Goal: Transaction & Acquisition: Purchase product/service

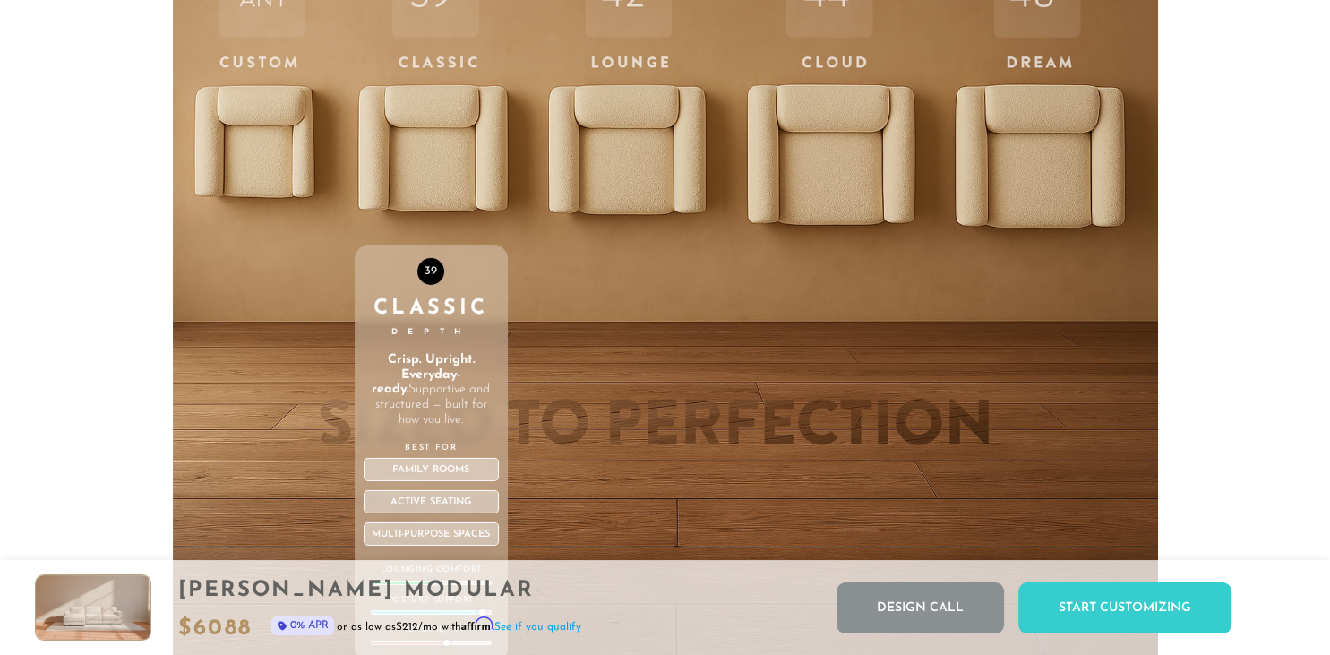
scroll to position [5966, 0]
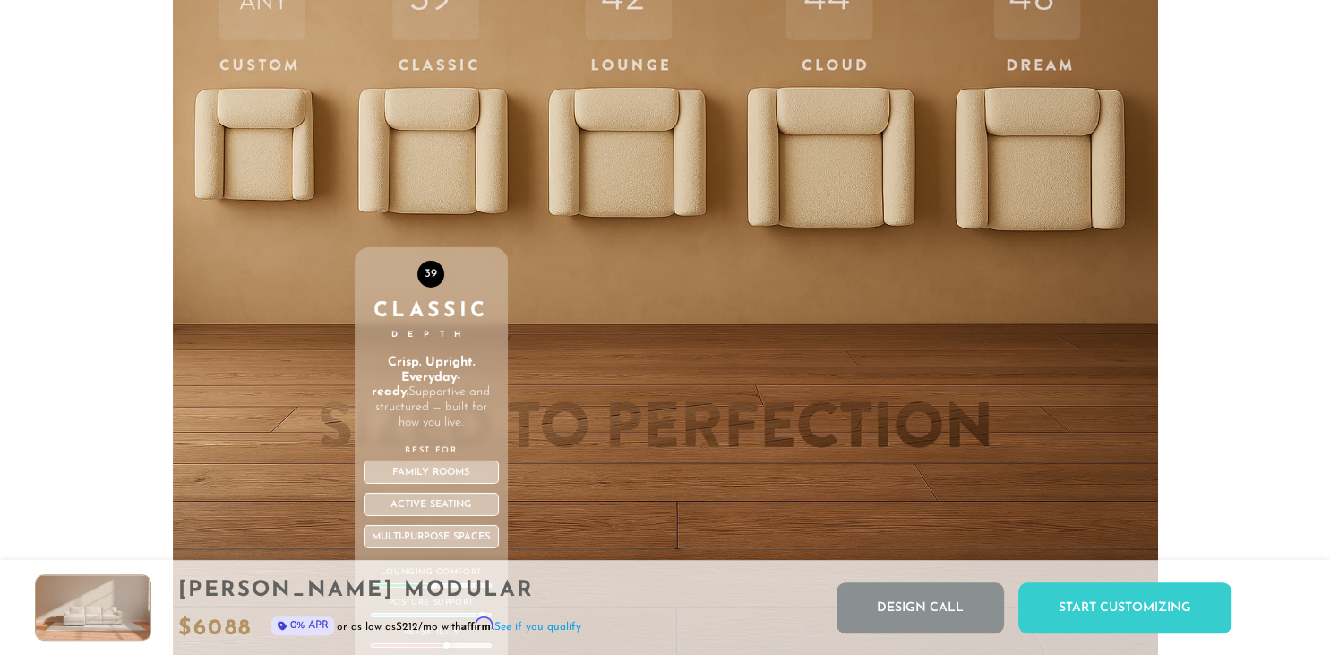
click at [446, 144] on div "39 Classic Depth Crisp. Upright. Everyday-ready. Supportive and structured — bu…" at bounding box center [431, 299] width 153 height 761
click at [432, 276] on div "39" at bounding box center [430, 274] width 27 height 27
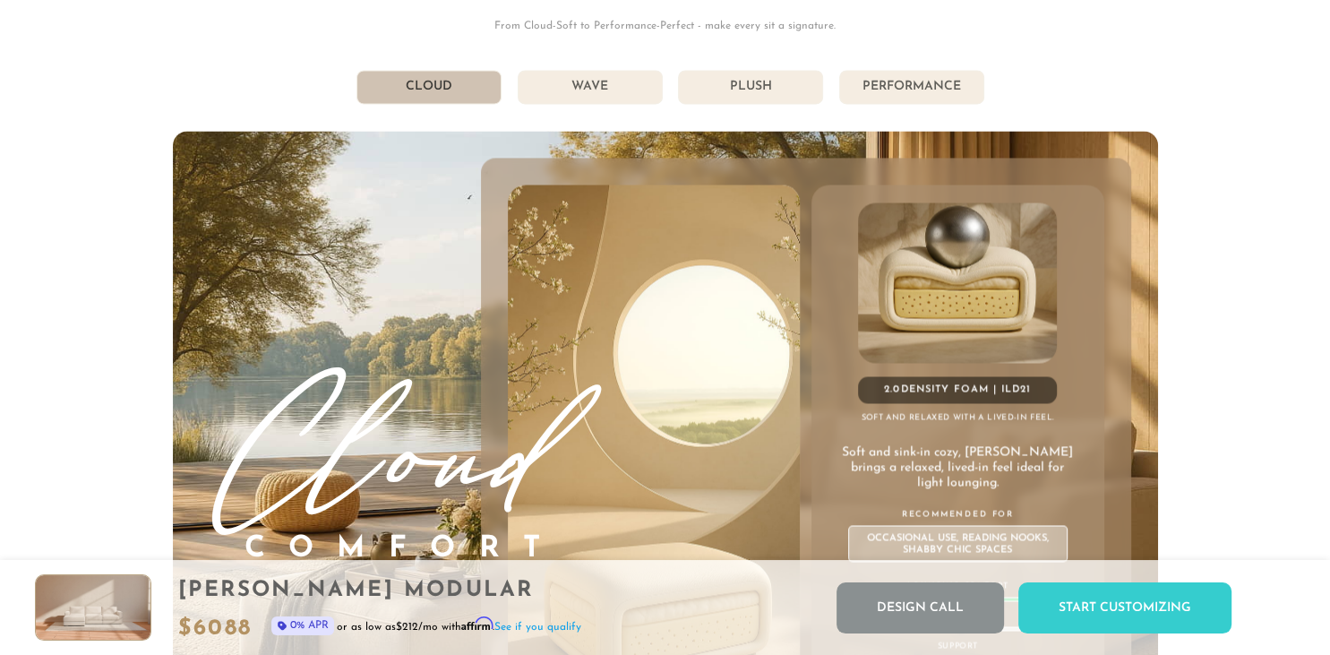
scroll to position [9483, 0]
click at [578, 92] on li "Wave" at bounding box center [590, 89] width 145 height 34
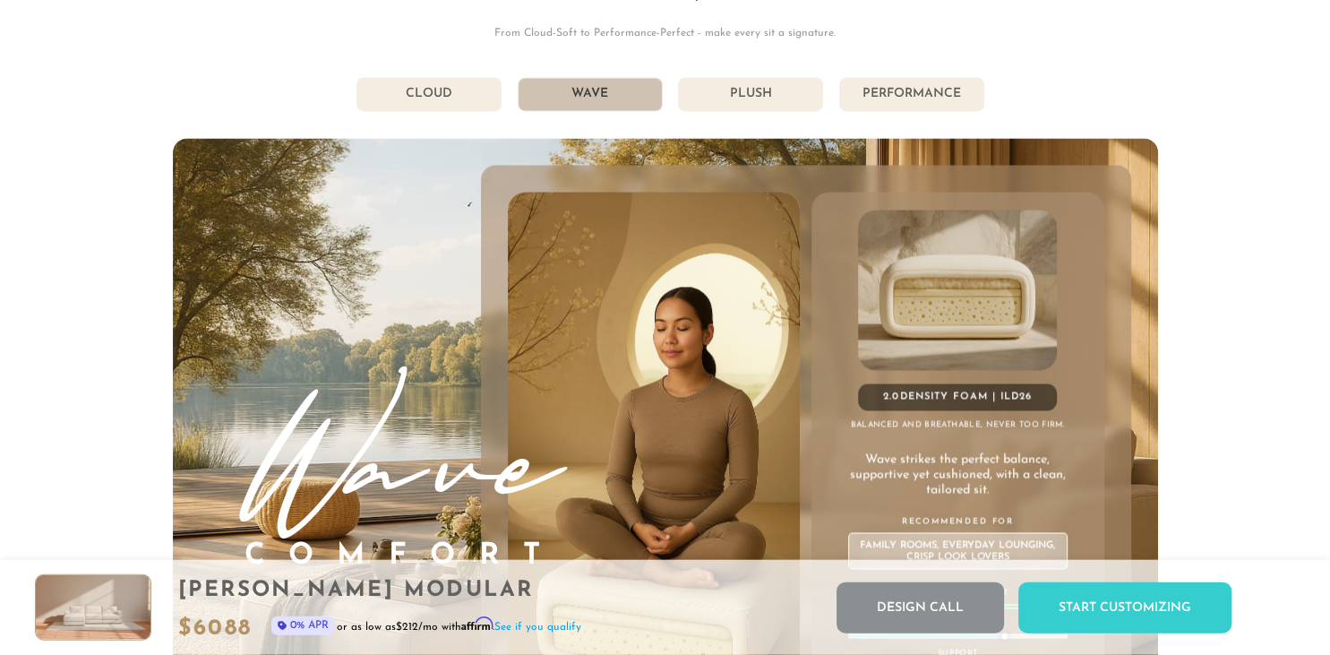
scroll to position [9475, 0]
click at [772, 98] on li "Plush" at bounding box center [750, 96] width 145 height 34
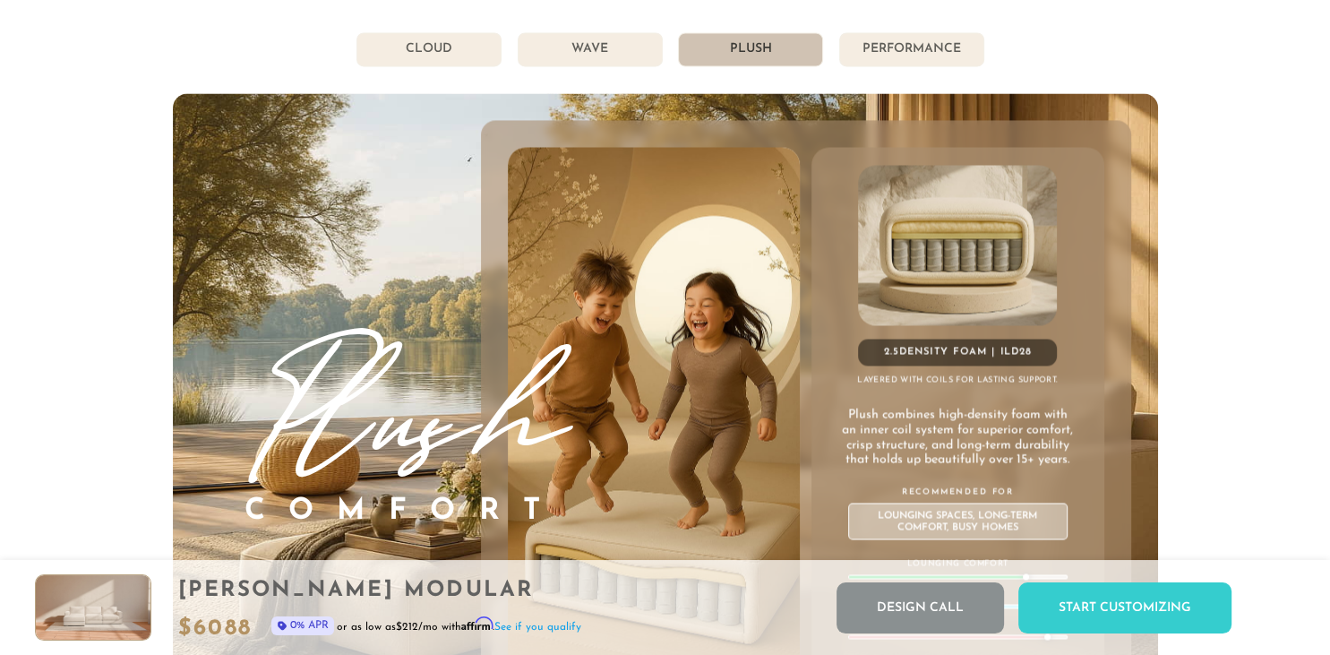
scroll to position [9521, 0]
click at [906, 47] on li "Performance" at bounding box center [911, 50] width 145 height 34
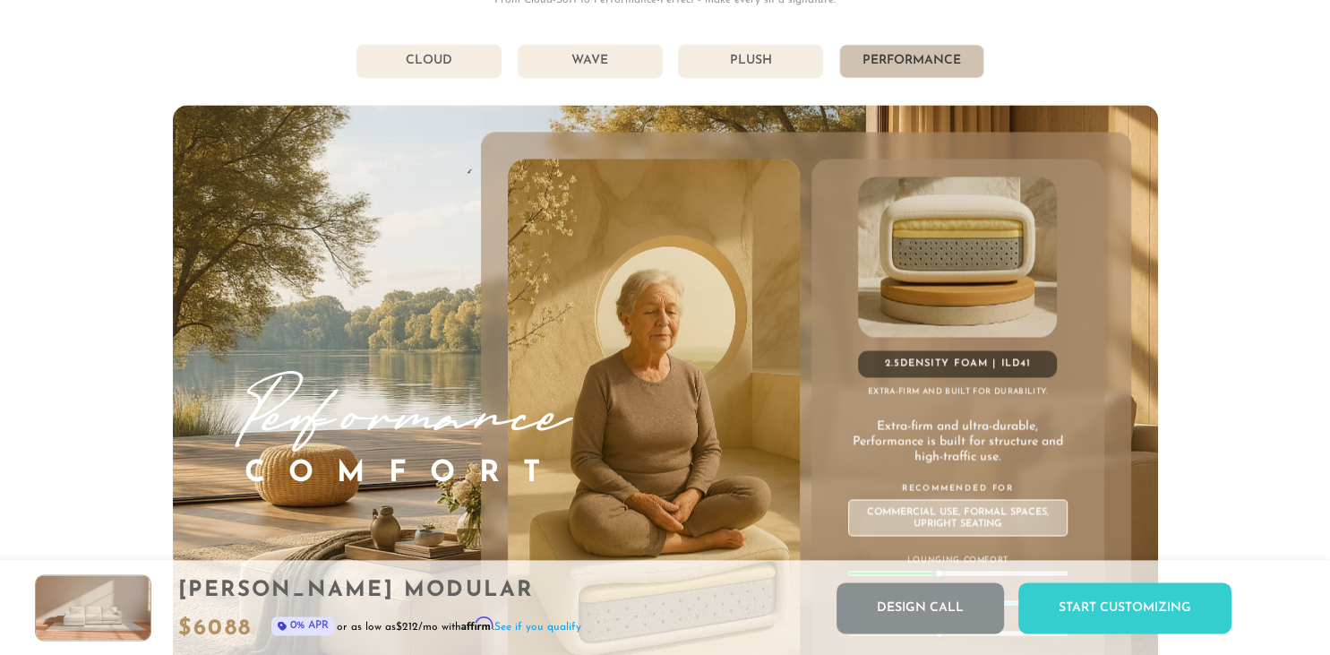
scroll to position [9510, 0]
click at [755, 70] on li "Plush" at bounding box center [750, 62] width 145 height 34
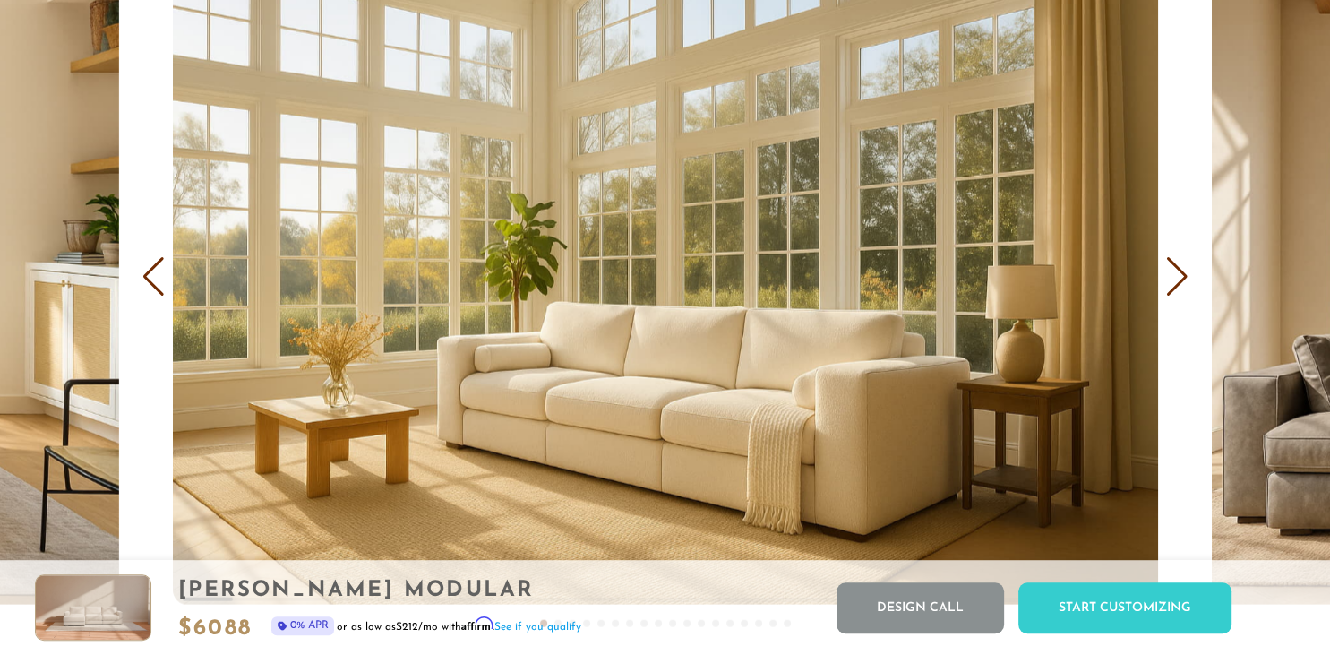
scroll to position [10556, 0]
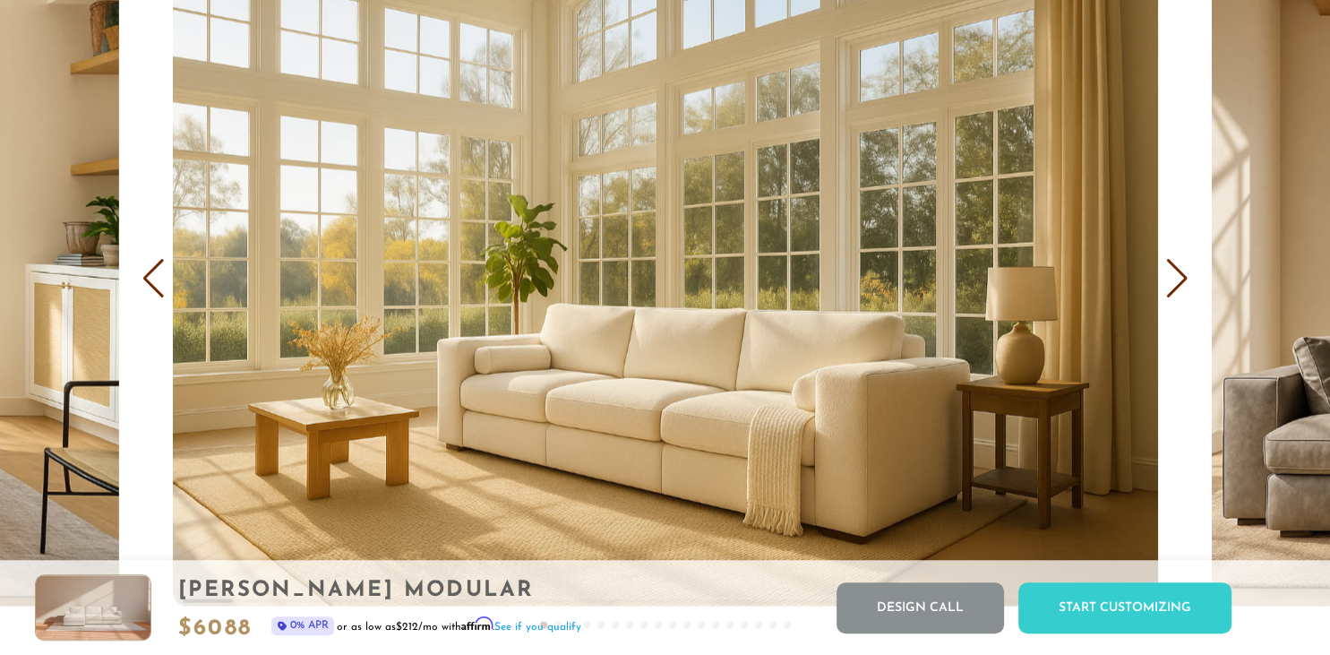
click at [1169, 280] on div "Next slide" at bounding box center [1177, 277] width 24 height 39
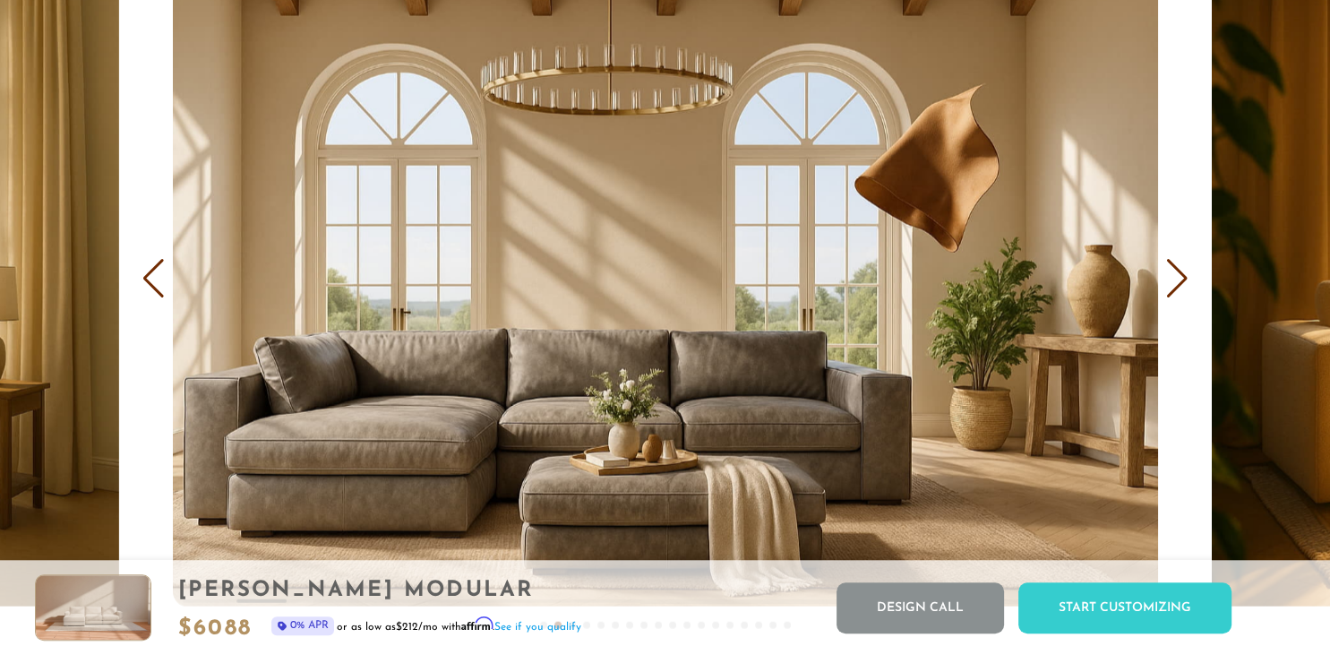
click at [1169, 280] on div "Next slide" at bounding box center [1177, 277] width 24 height 39
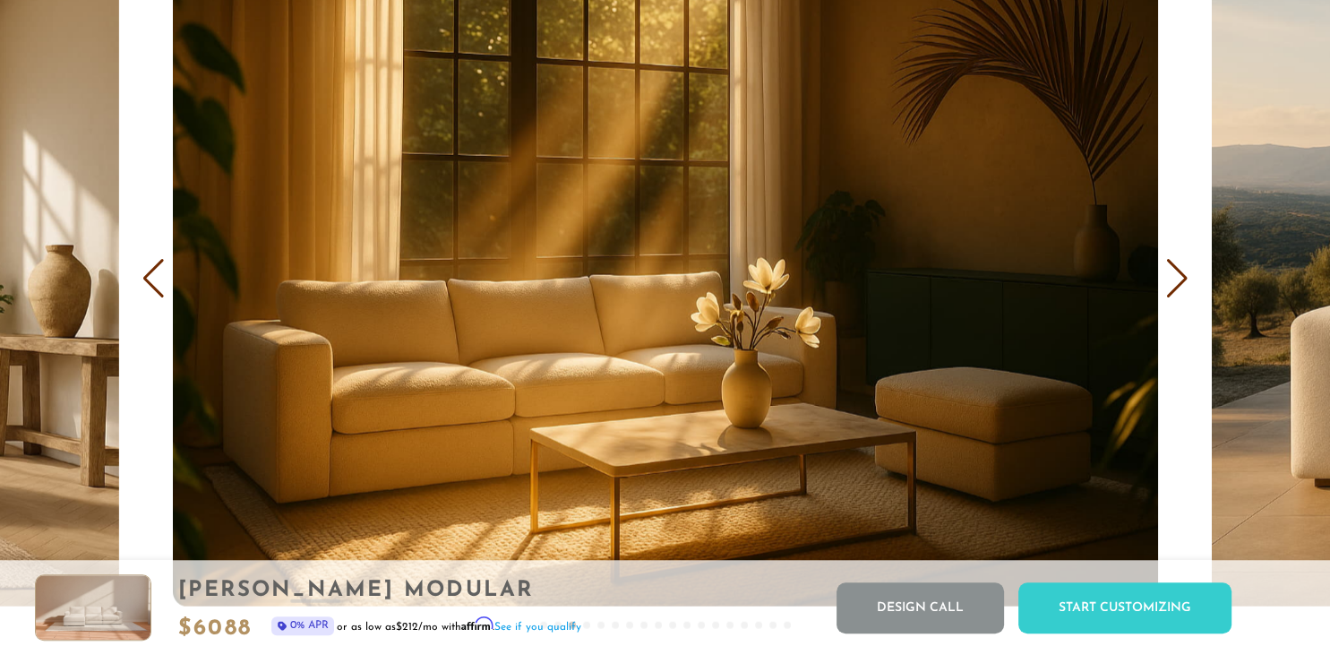
click at [1169, 280] on div "Next slide" at bounding box center [1177, 277] width 24 height 39
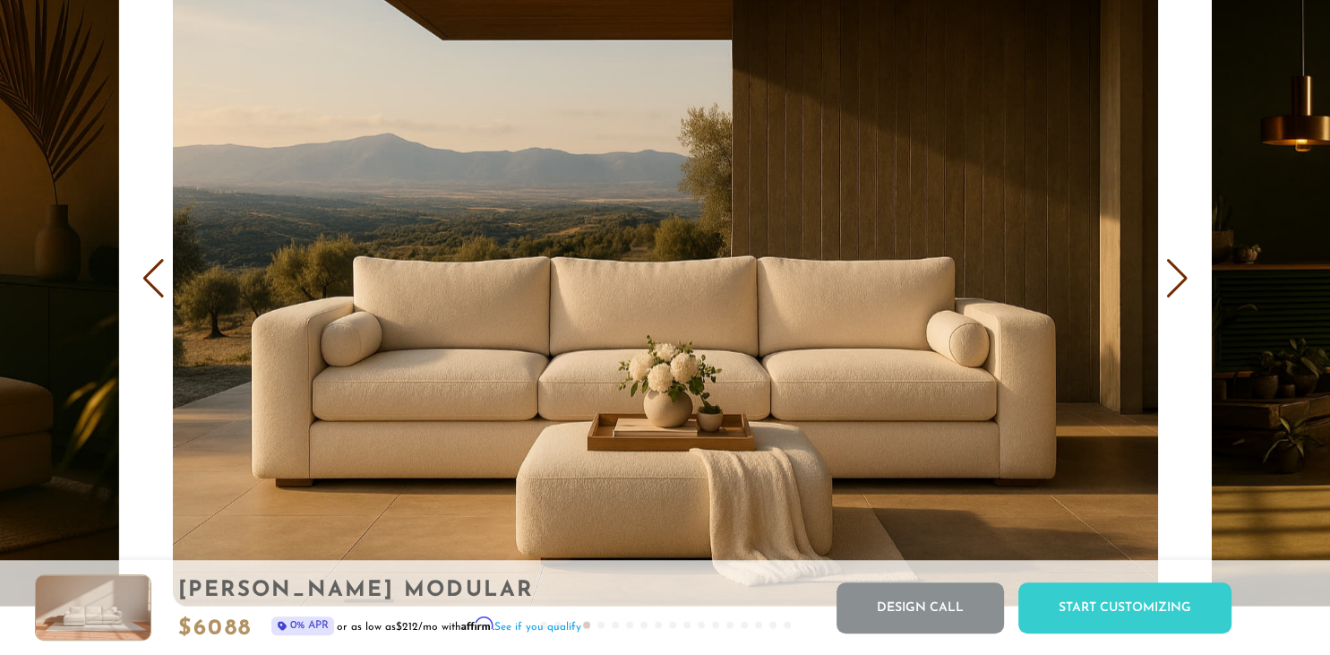
click at [1169, 280] on div "Next slide" at bounding box center [1177, 277] width 24 height 39
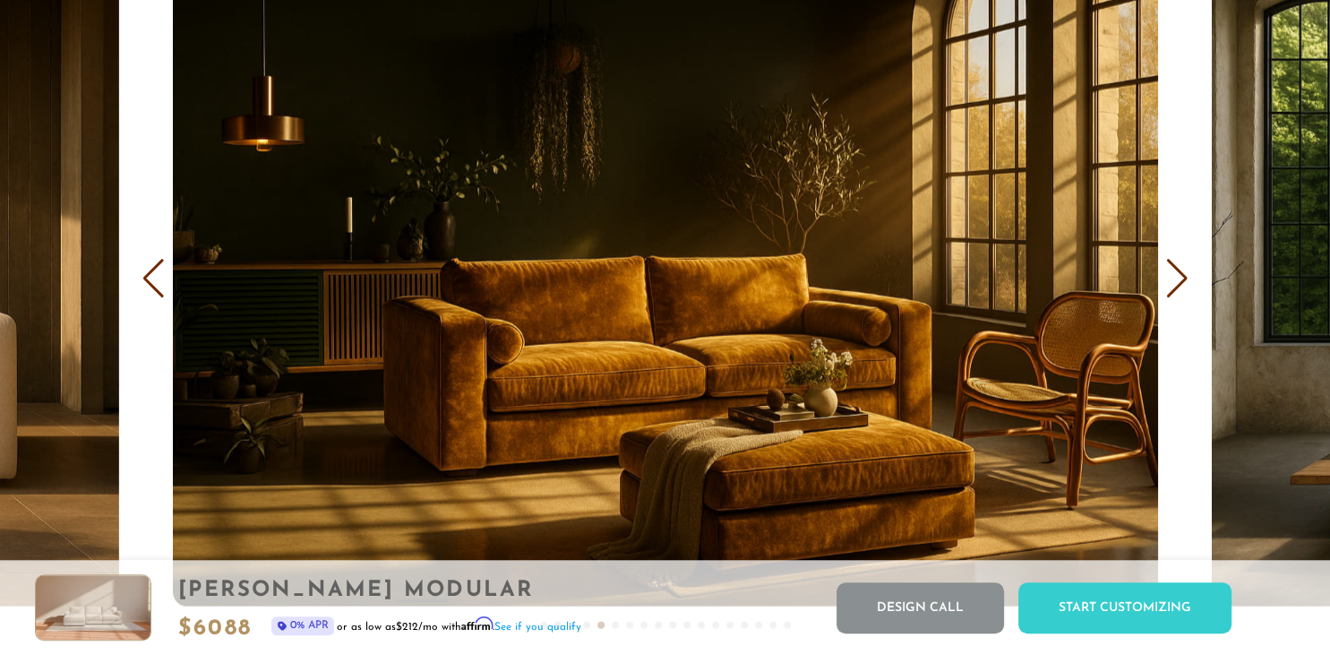
click at [1169, 280] on div "Next slide" at bounding box center [1177, 277] width 24 height 39
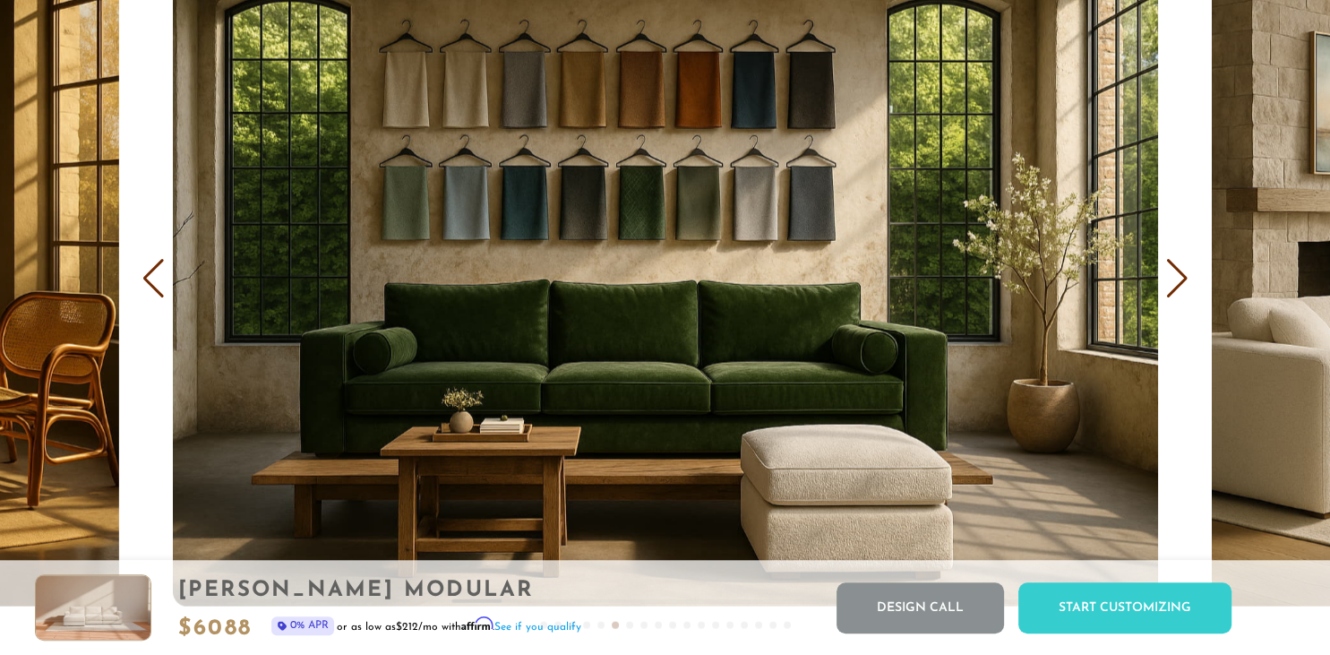
click at [1169, 280] on div "Next slide" at bounding box center [1177, 277] width 24 height 39
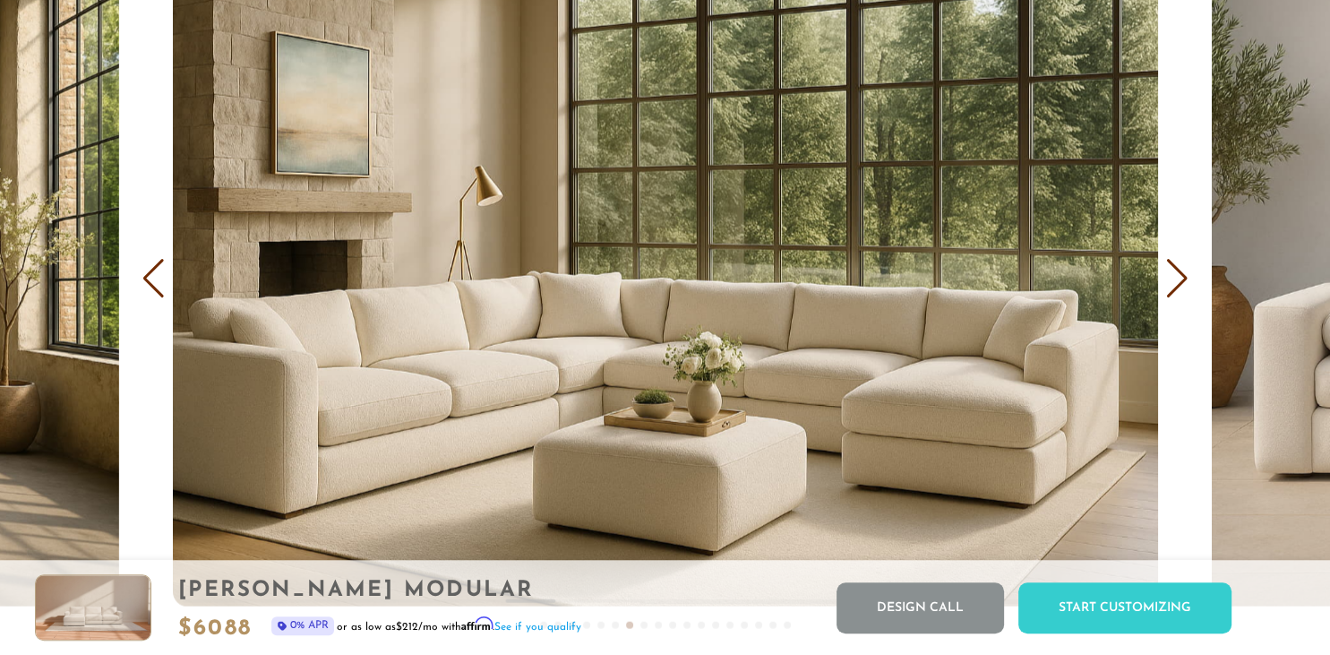
click at [1169, 280] on div "Next slide" at bounding box center [1177, 277] width 24 height 39
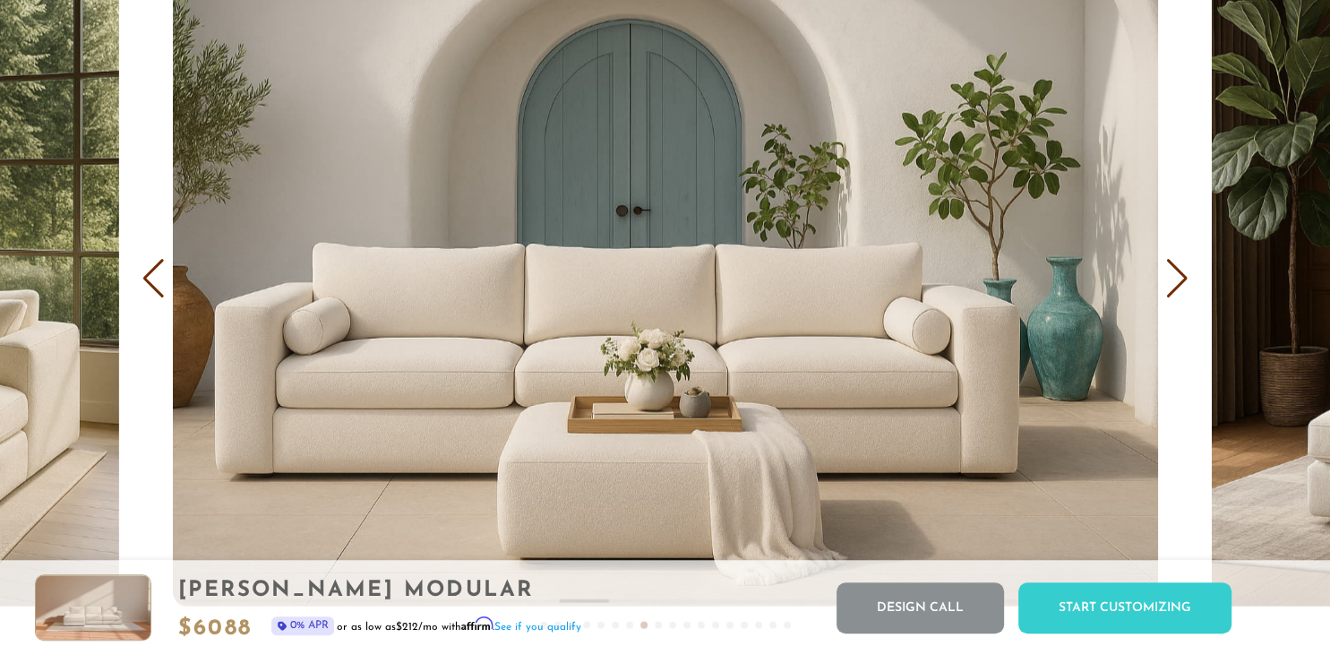
click at [1169, 280] on div "Next slide" at bounding box center [1177, 277] width 24 height 39
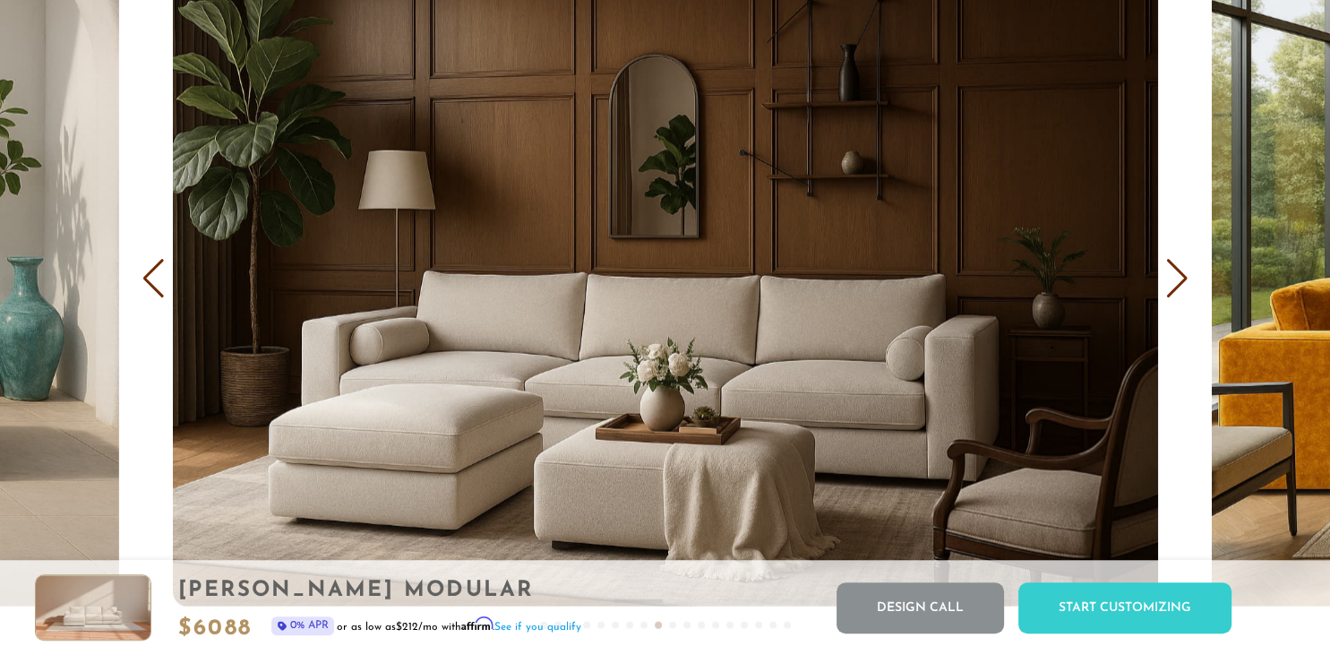
click at [1169, 280] on div "Next slide" at bounding box center [1177, 277] width 24 height 39
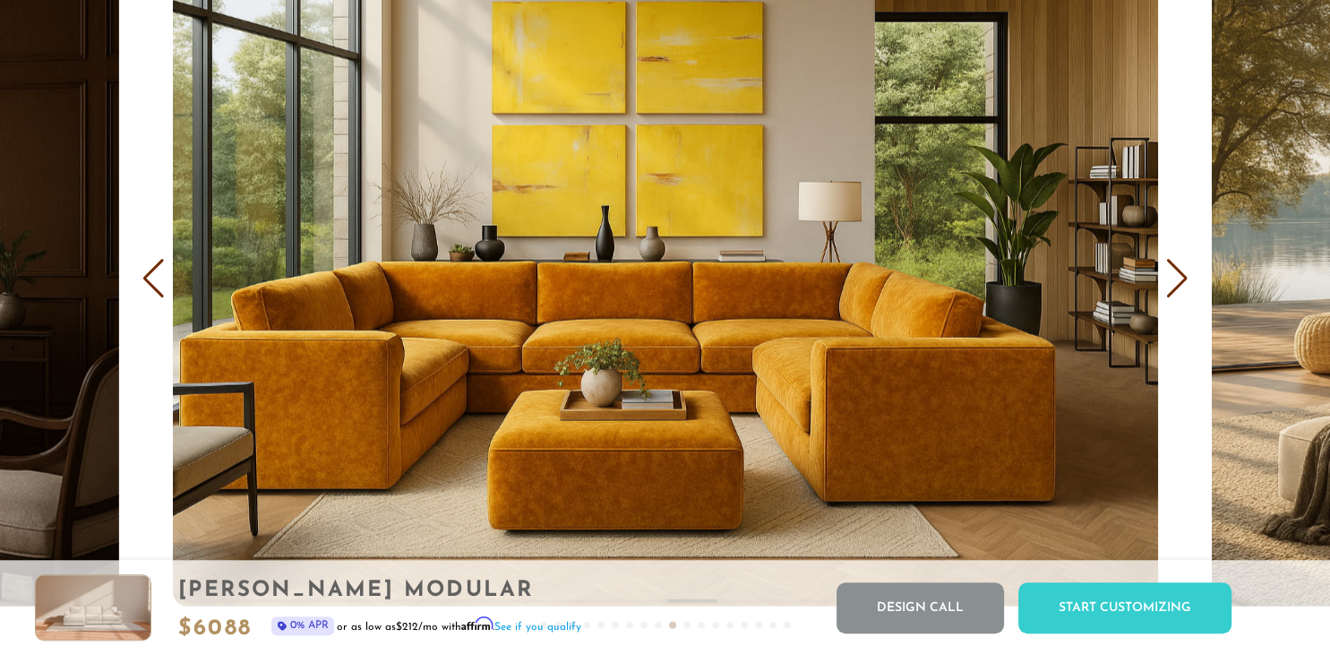
click at [1169, 280] on div "Next slide" at bounding box center [1177, 277] width 24 height 39
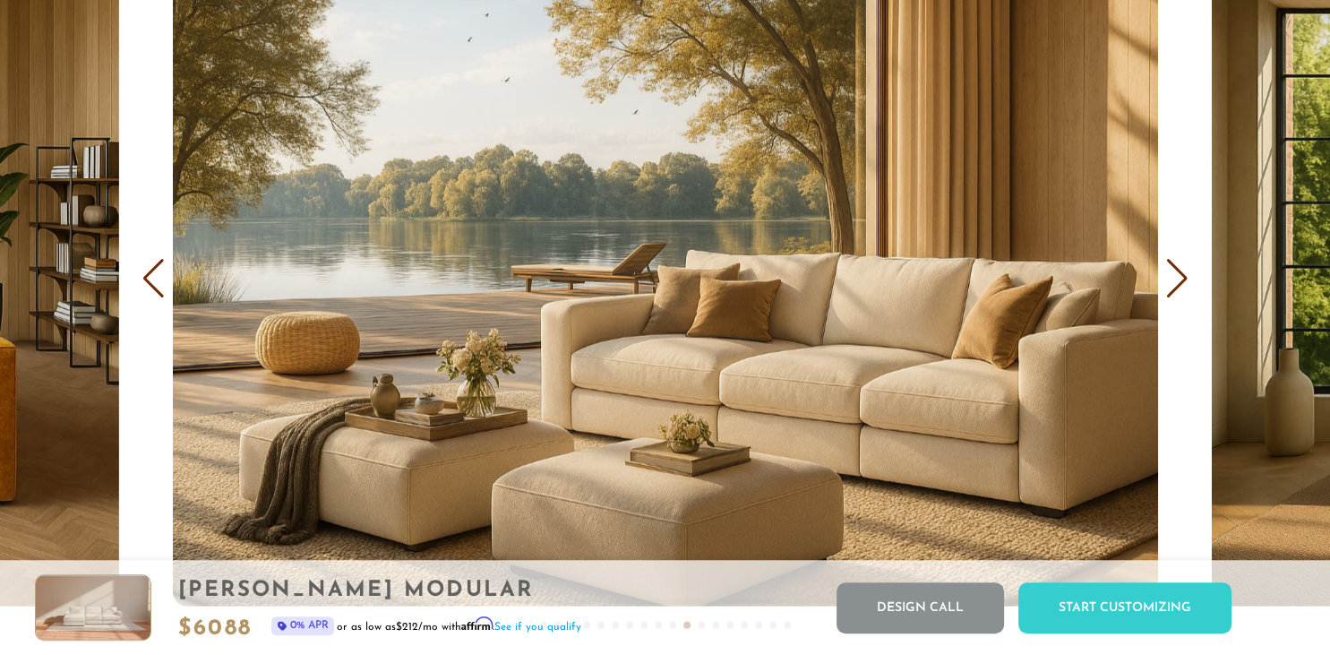
click at [1169, 280] on div "Next slide" at bounding box center [1177, 277] width 24 height 39
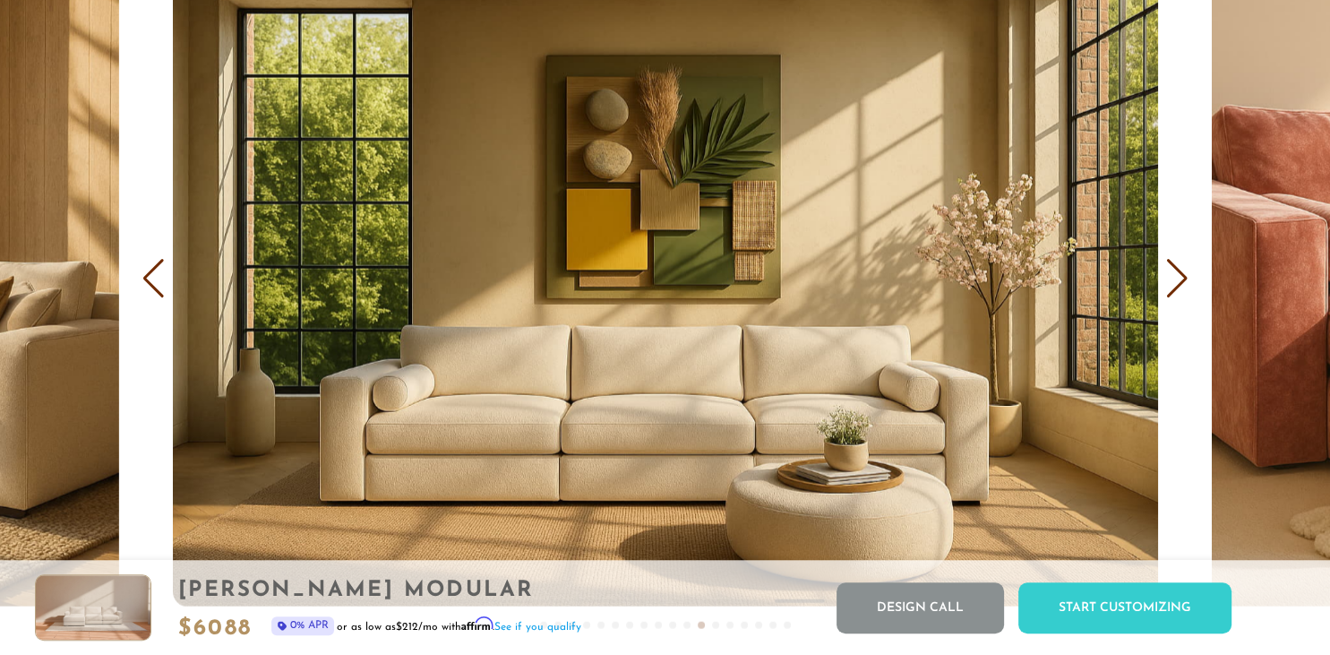
click at [1169, 280] on div "Next slide" at bounding box center [1177, 277] width 24 height 39
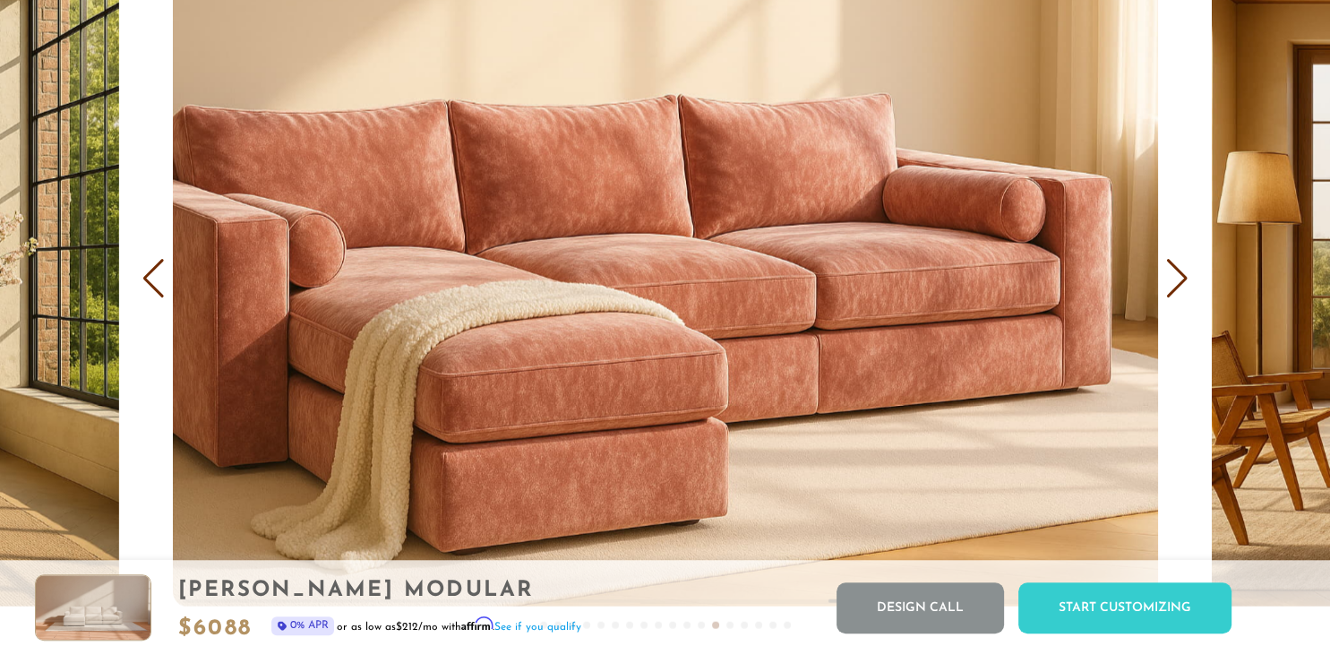
click at [1169, 280] on div "Next slide" at bounding box center [1177, 277] width 24 height 39
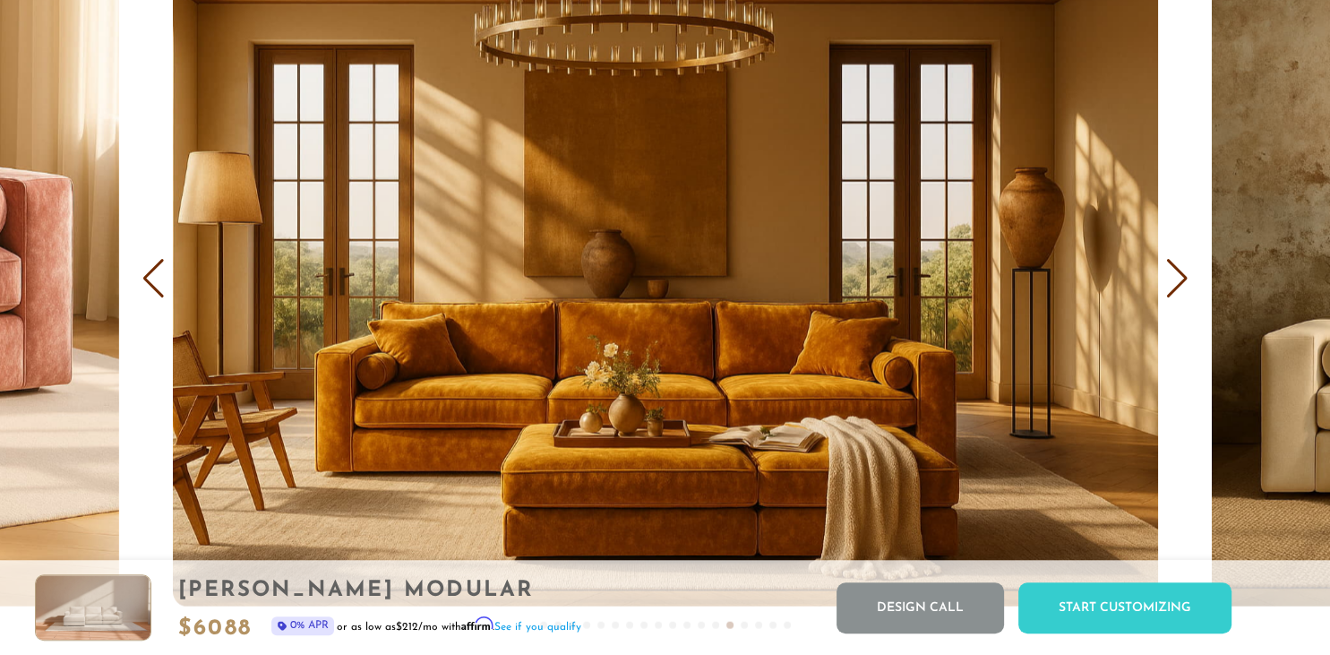
click at [1169, 280] on div "Next slide" at bounding box center [1177, 277] width 24 height 39
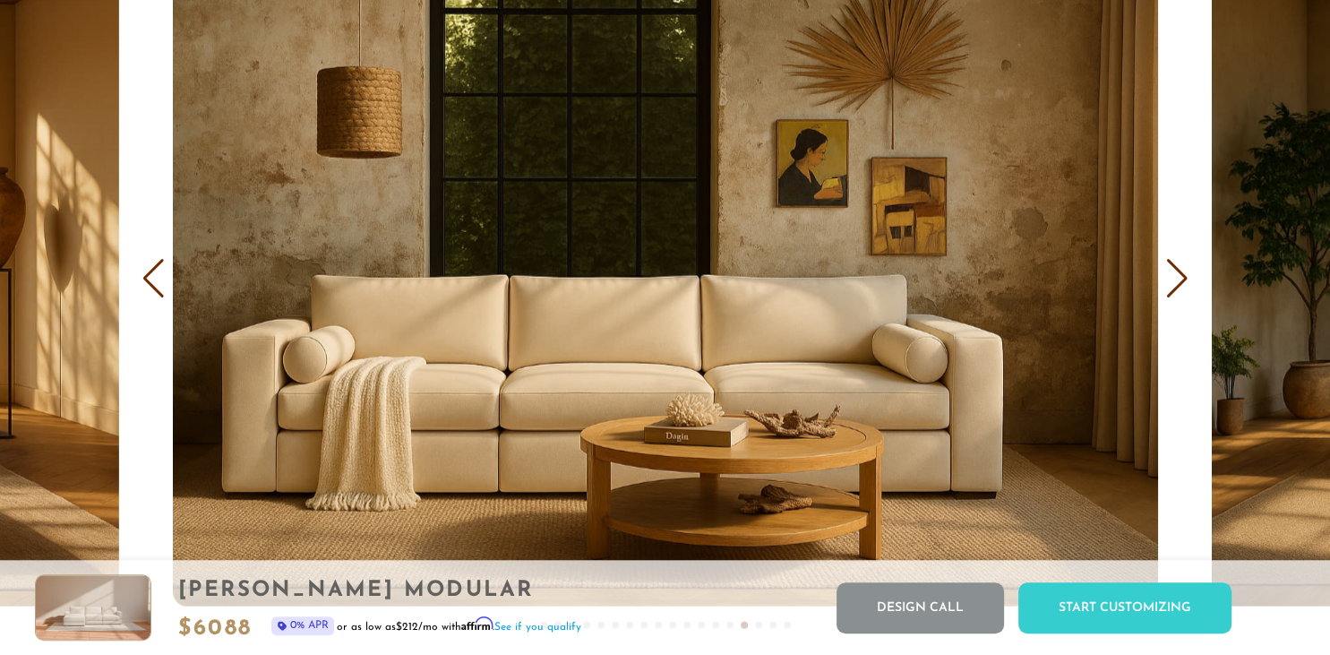
click at [1169, 280] on div "Next slide" at bounding box center [1177, 277] width 24 height 39
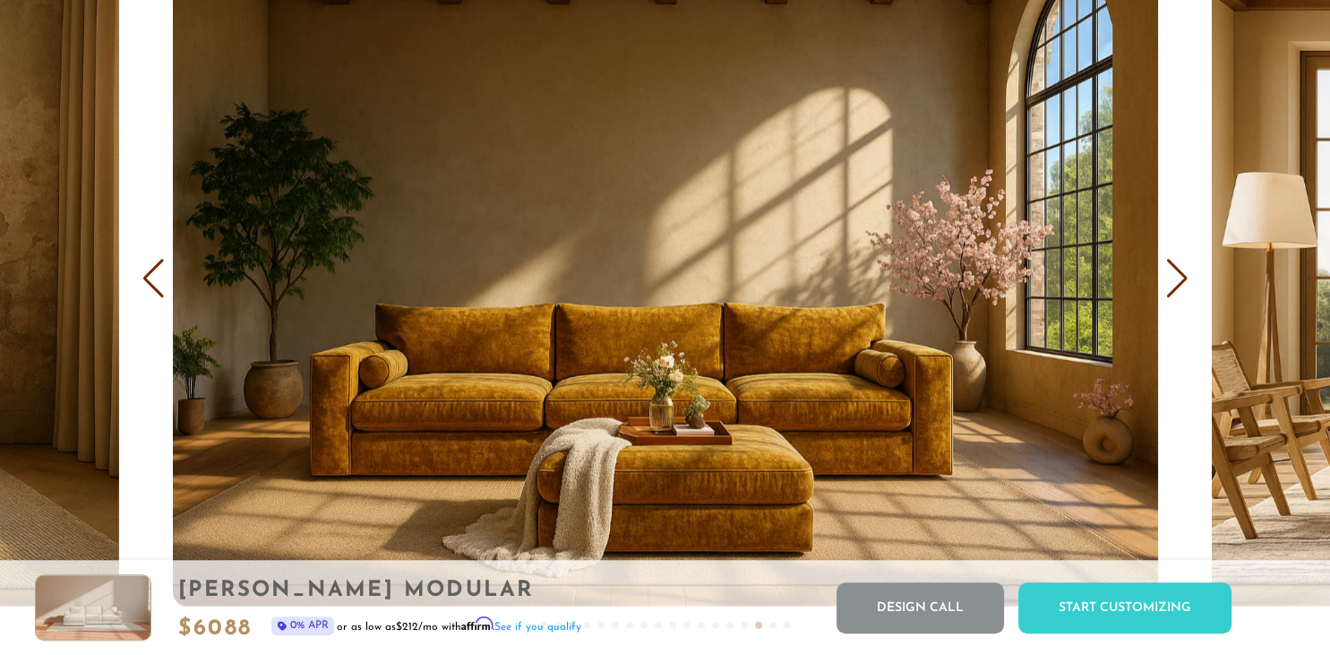
click at [1169, 280] on div "Next slide" at bounding box center [1177, 277] width 24 height 39
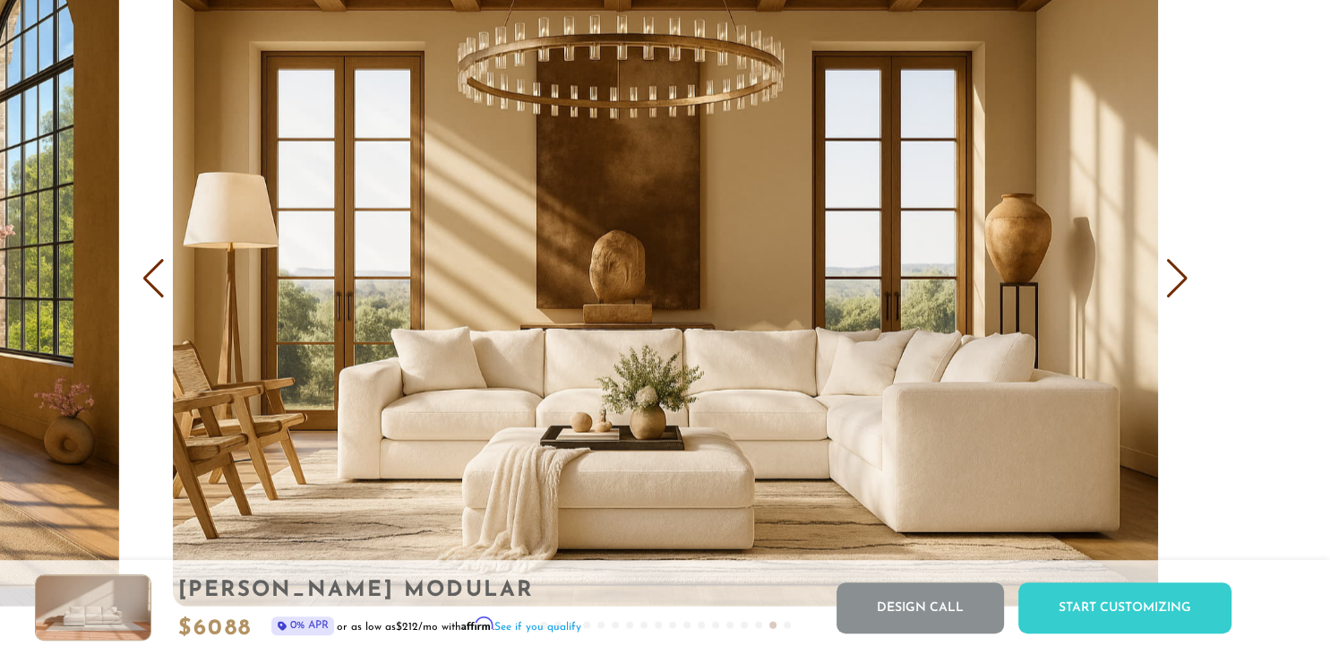
click at [1169, 280] on div "Next slide" at bounding box center [1177, 277] width 24 height 39
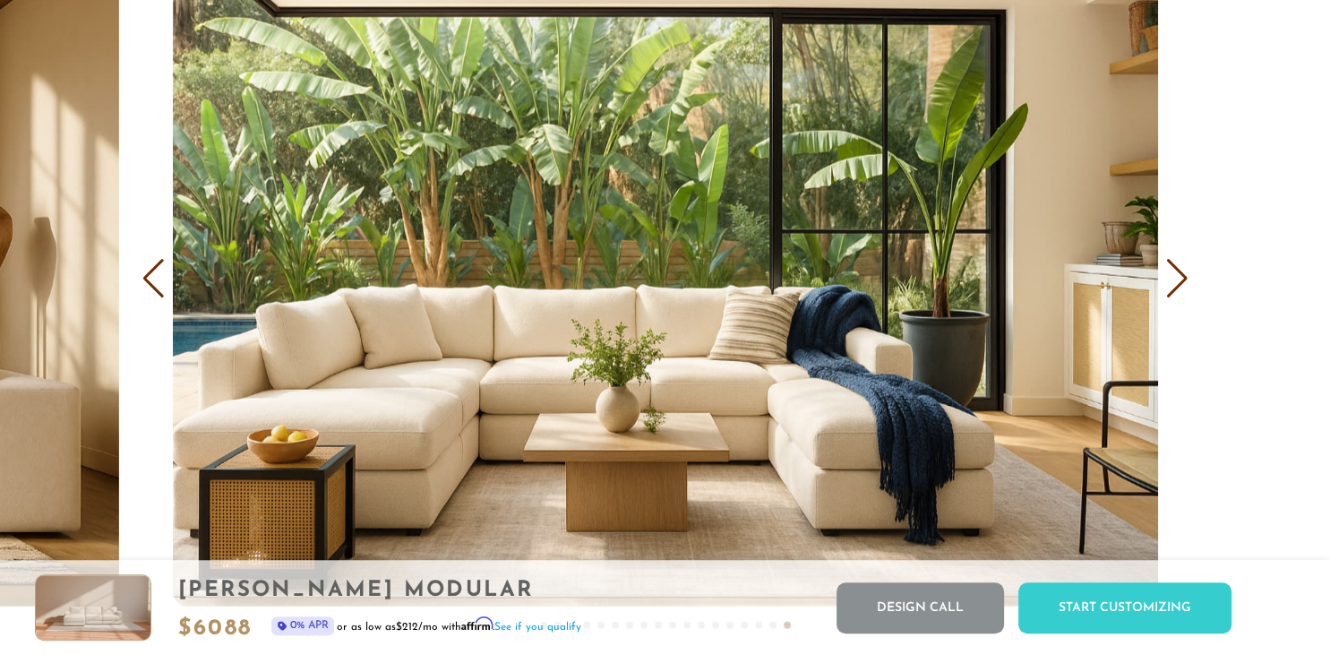
click at [1169, 280] on div "Next slide" at bounding box center [1177, 277] width 24 height 39
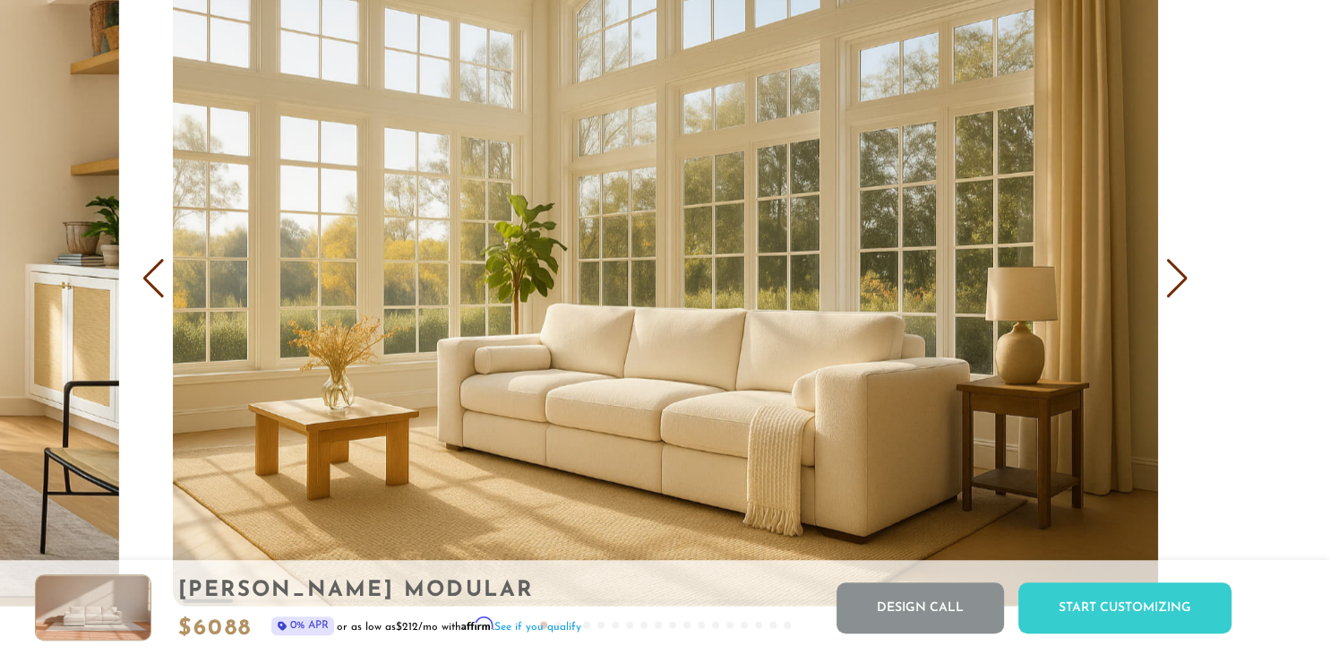
click at [1169, 280] on div "Next slide" at bounding box center [1177, 277] width 24 height 39
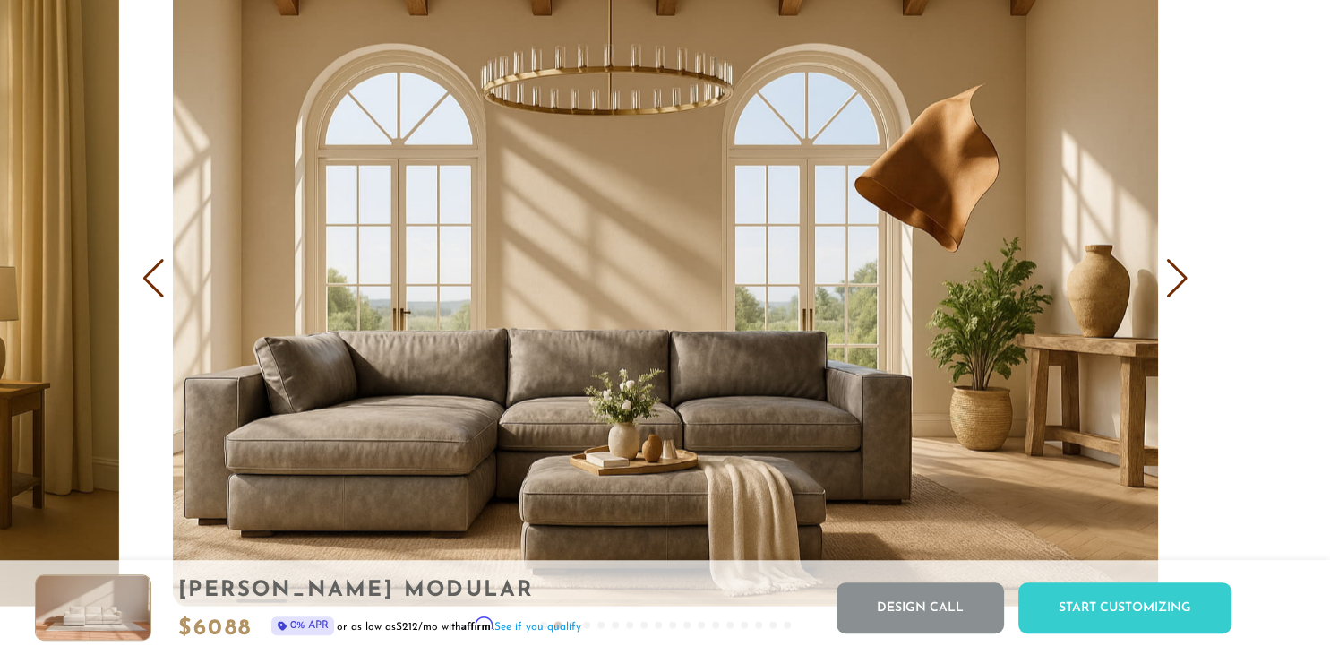
click at [1169, 280] on div "Next slide" at bounding box center [1177, 277] width 24 height 39
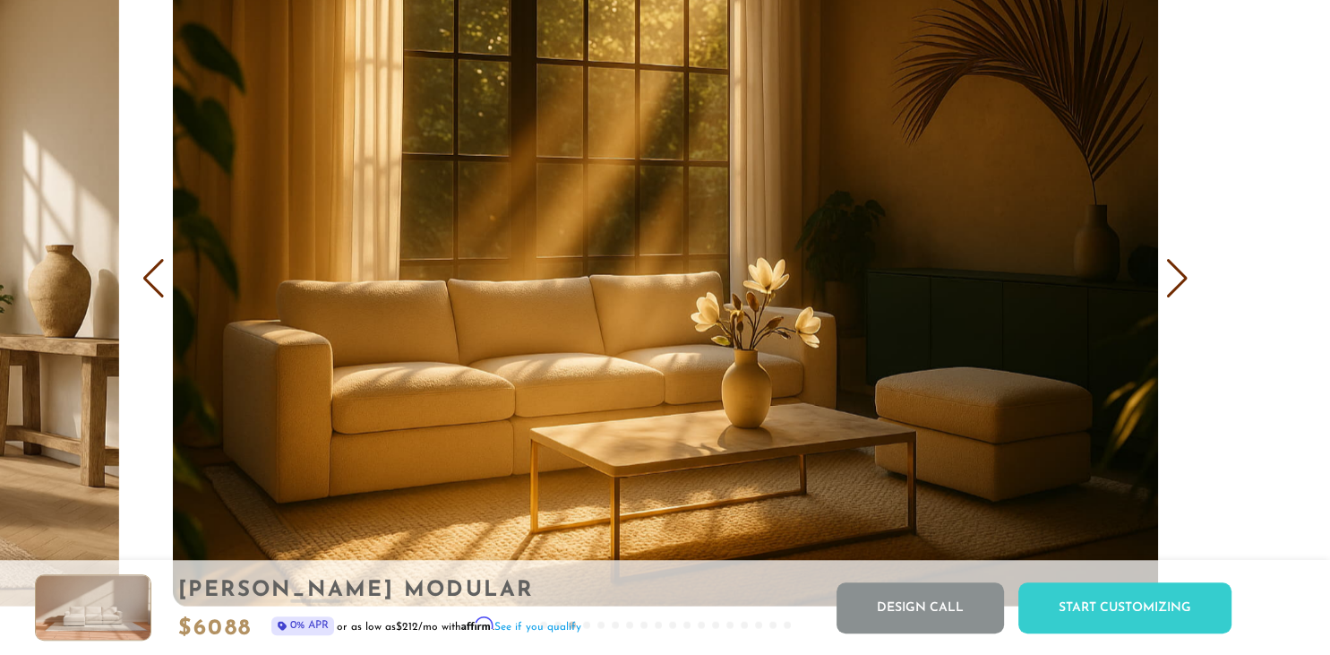
click at [1169, 280] on div "Next slide" at bounding box center [1177, 277] width 24 height 39
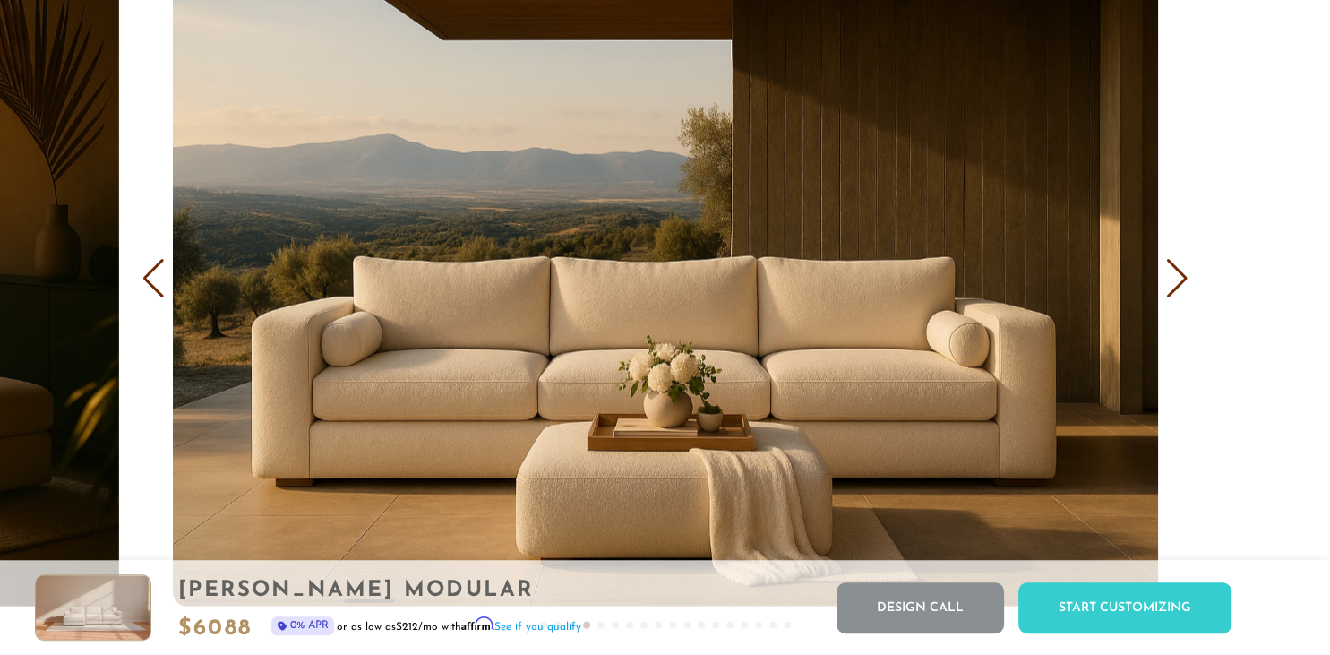
click at [1169, 280] on div "Next slide" at bounding box center [1177, 277] width 24 height 39
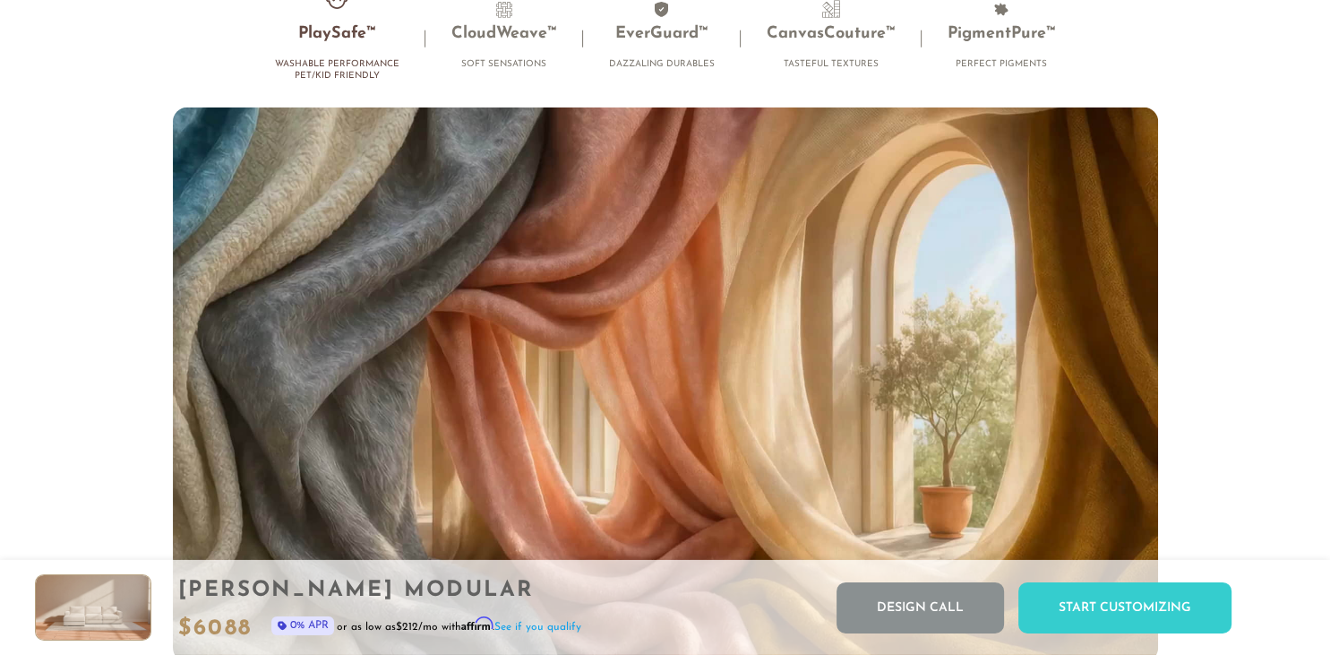
scroll to position [11449, 0]
click at [496, 26] on h3 "CloudWeave™" at bounding box center [504, 33] width 106 height 21
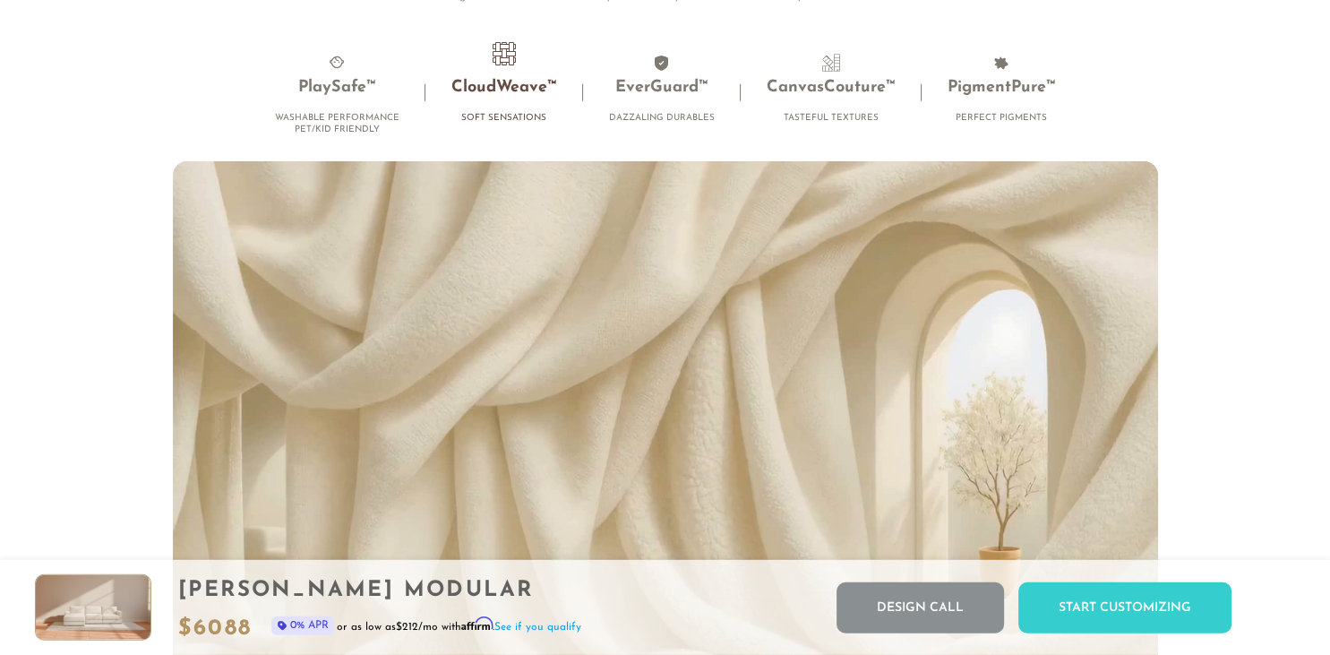
scroll to position [11396, 0]
click at [644, 88] on h3 "EverGuard™" at bounding box center [662, 86] width 106 height 21
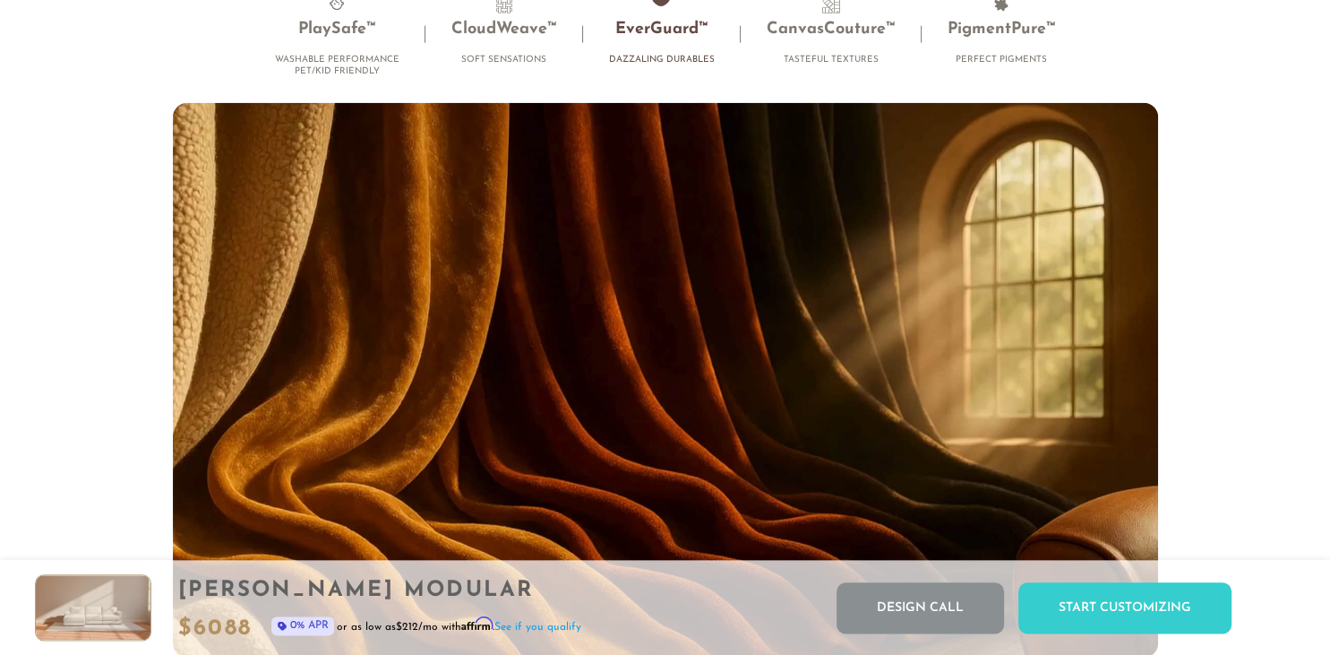
scroll to position [11449, 0]
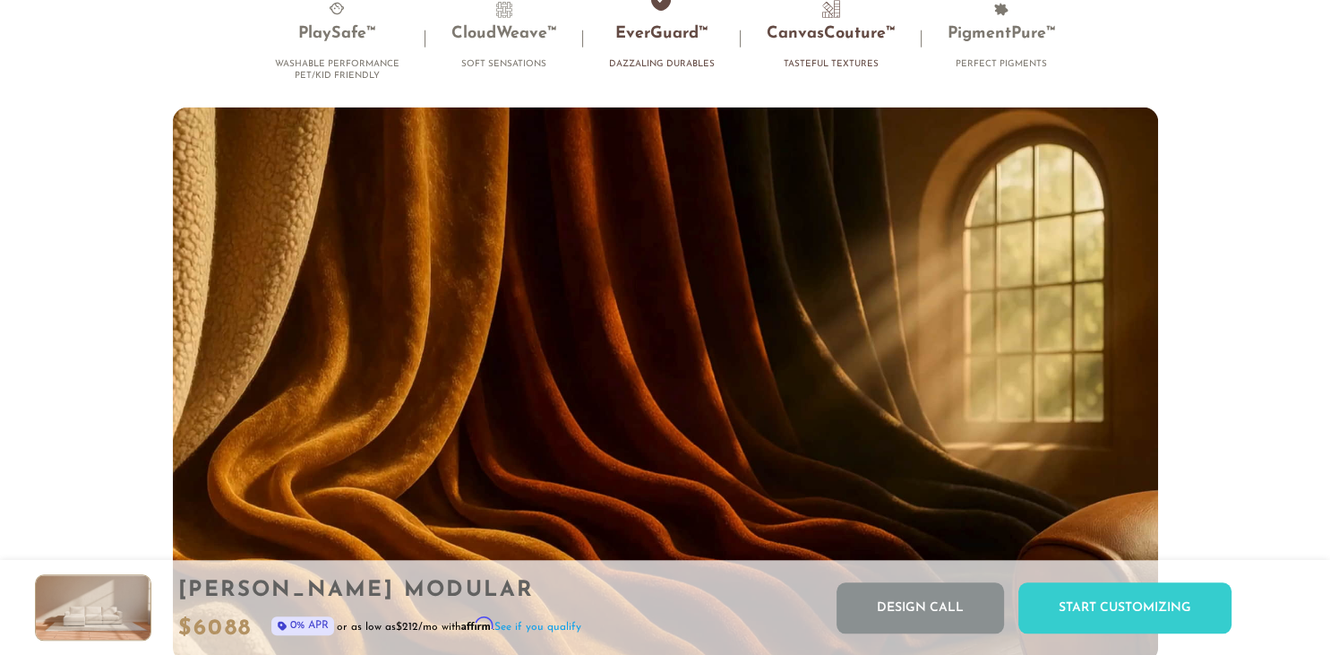
click at [835, 39] on h3 "CanvasCouture™" at bounding box center [830, 33] width 129 height 21
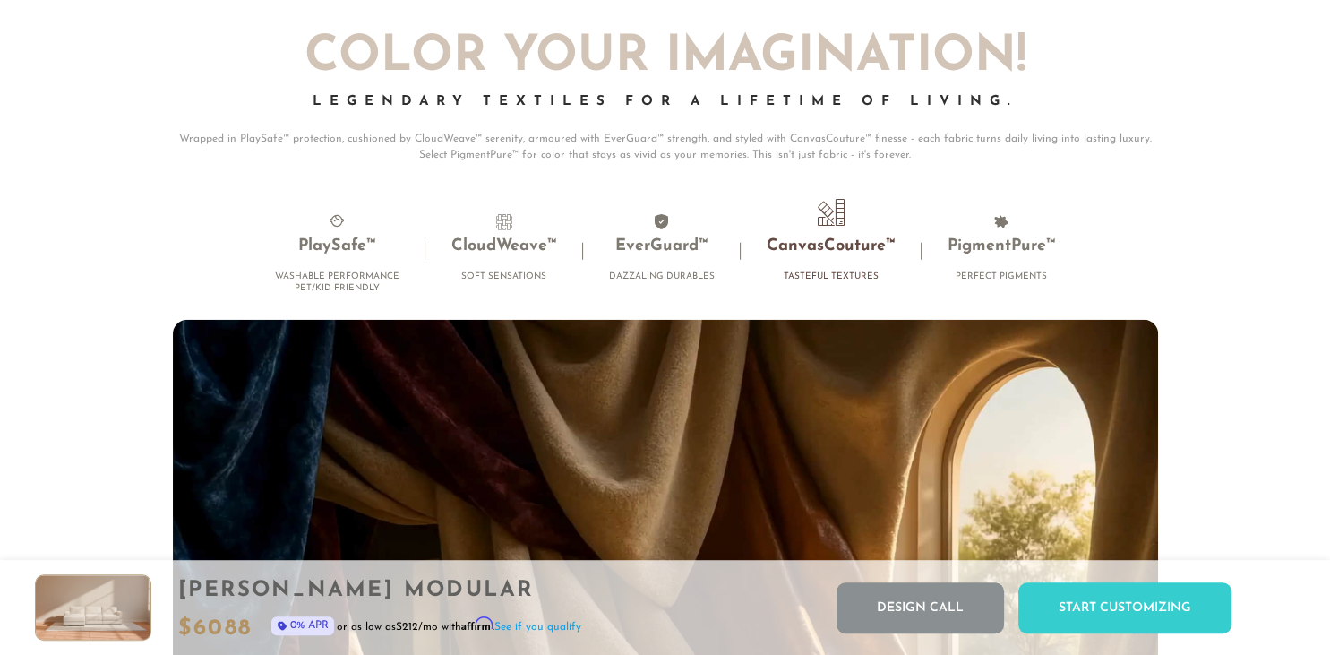
scroll to position [11235, 0]
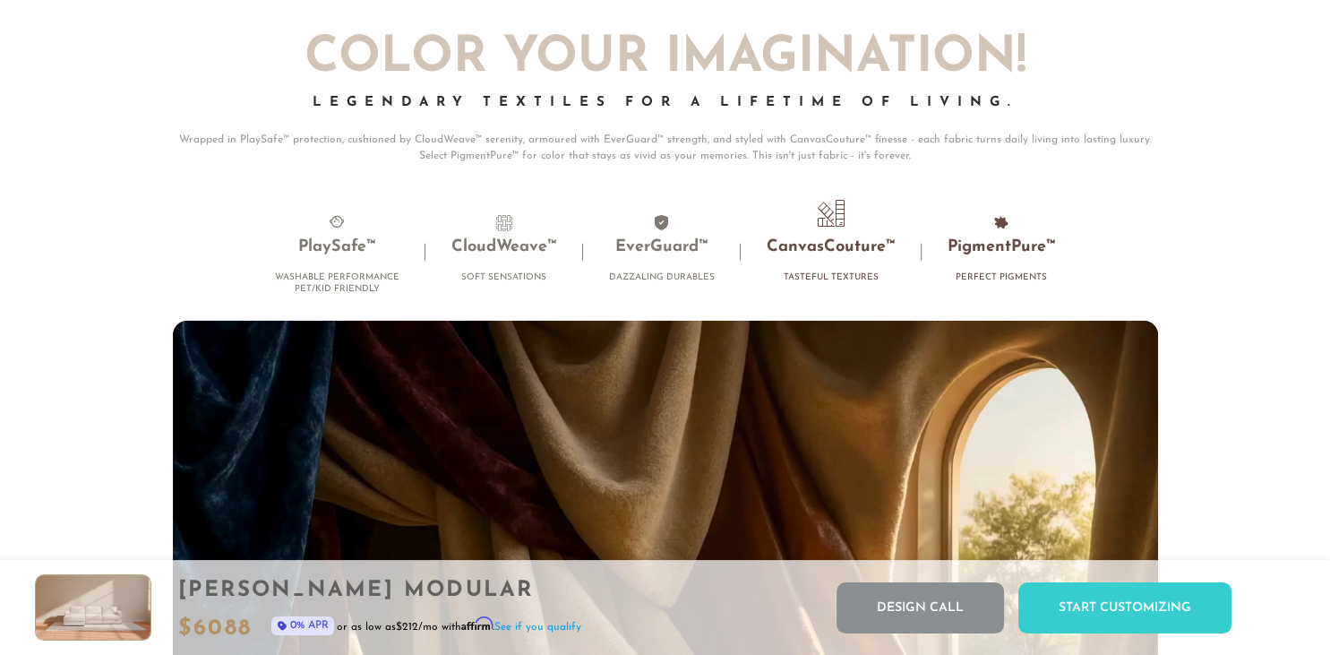
click at [1005, 244] on h3 "PigmentPure™" at bounding box center [1001, 247] width 108 height 21
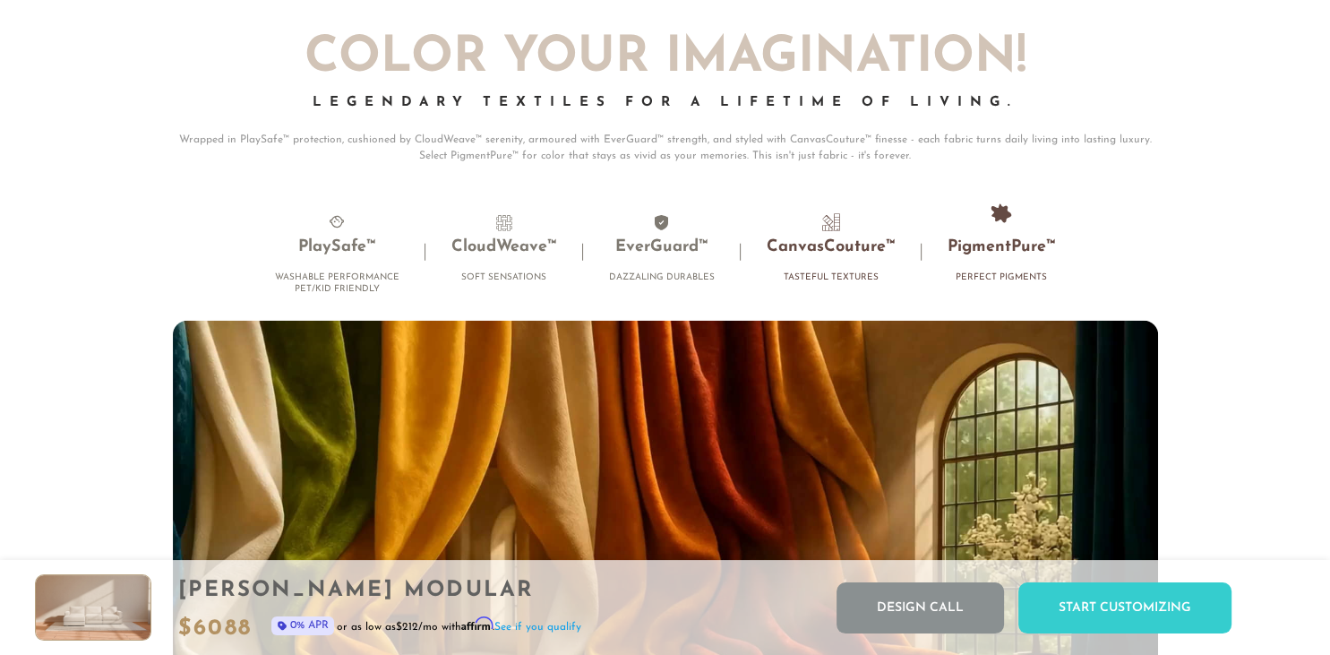
click at [826, 225] on span at bounding box center [831, 222] width 18 height 18
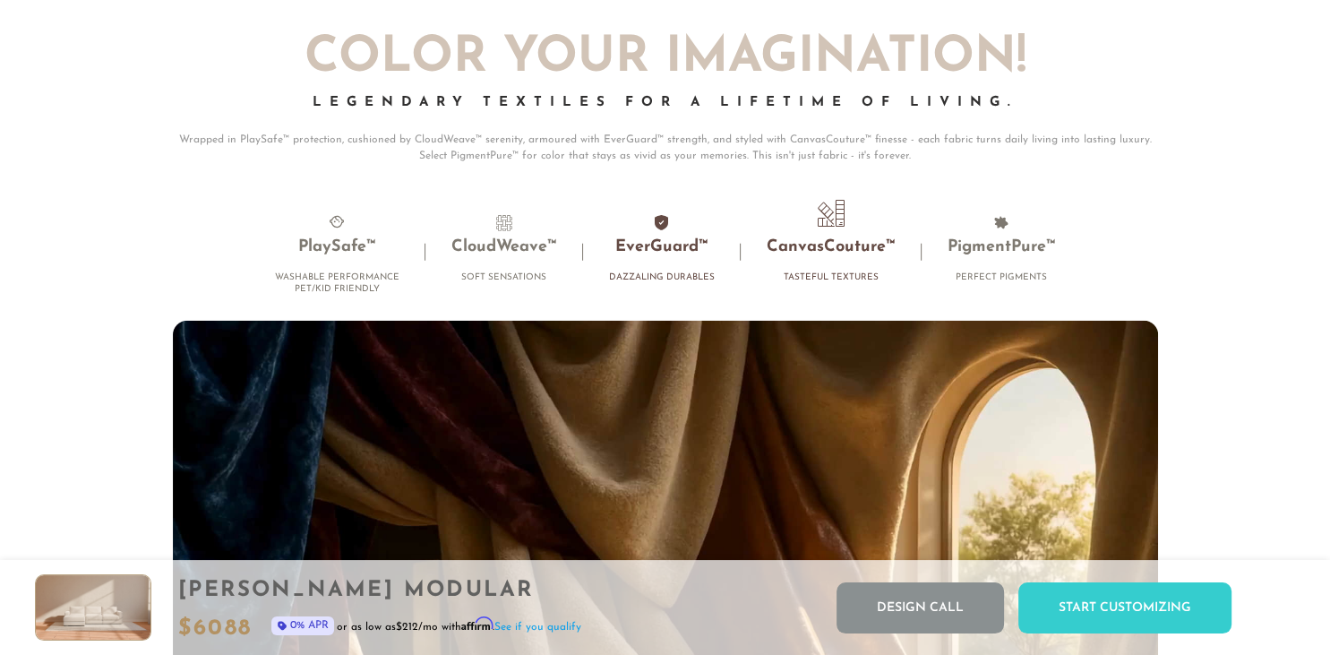
click at [655, 238] on h3 "EverGuard™" at bounding box center [662, 247] width 106 height 21
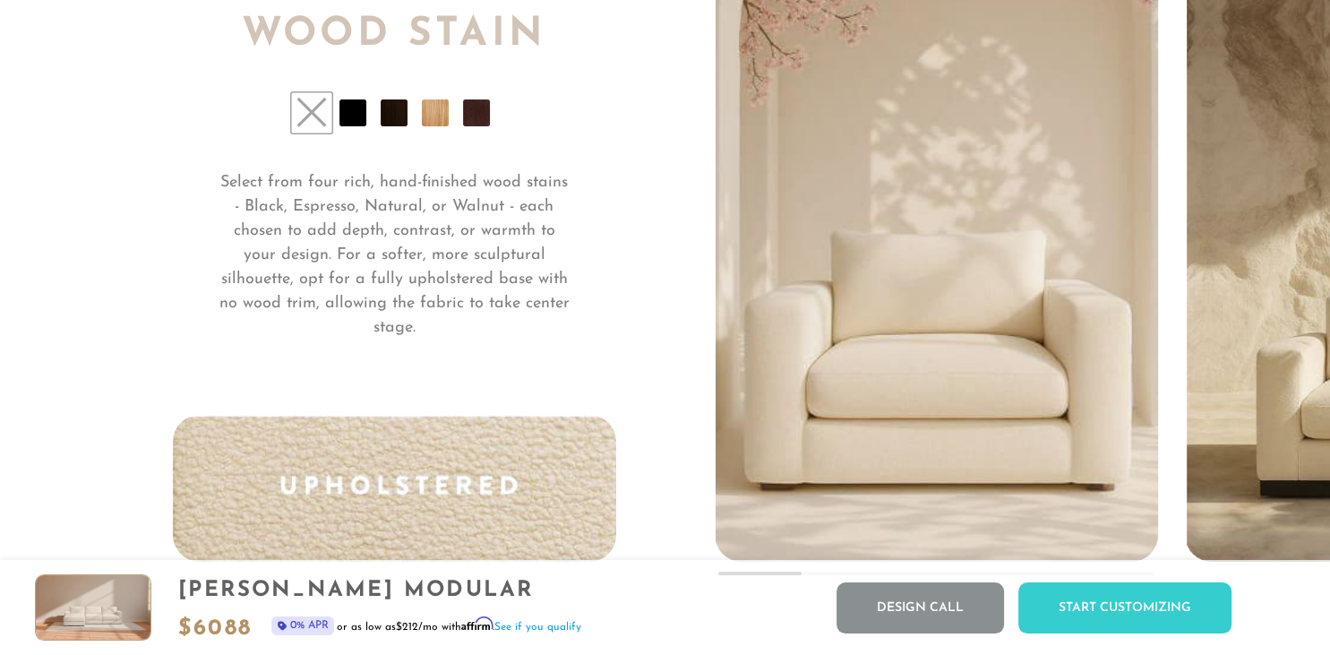
scroll to position [13188, 0]
click at [357, 107] on li at bounding box center [352, 112] width 27 height 27
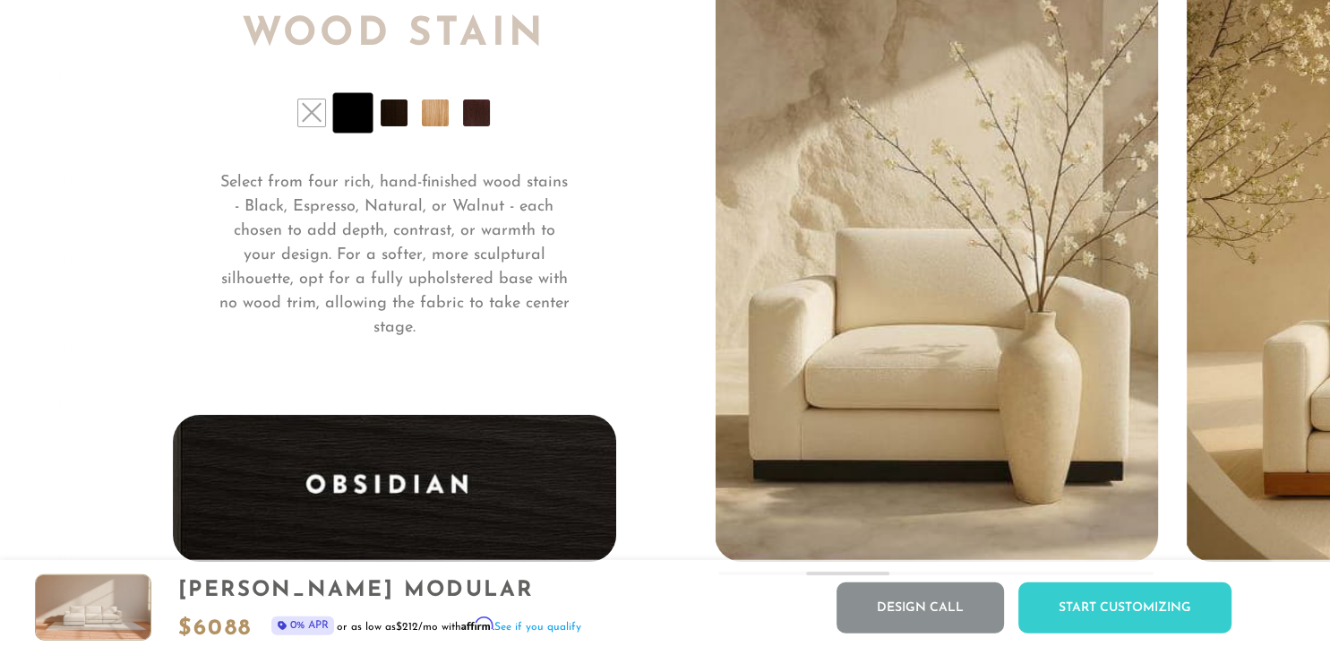
click at [395, 111] on li at bounding box center [394, 112] width 27 height 27
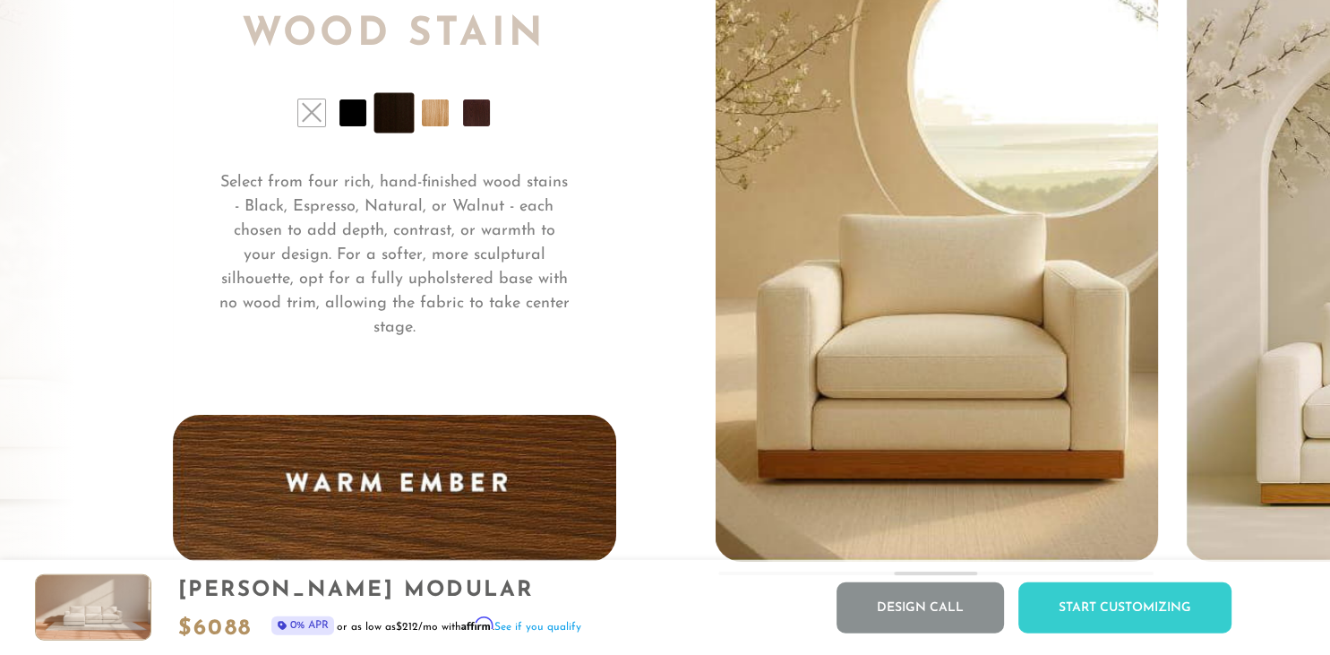
click at [440, 111] on li at bounding box center [435, 112] width 27 height 27
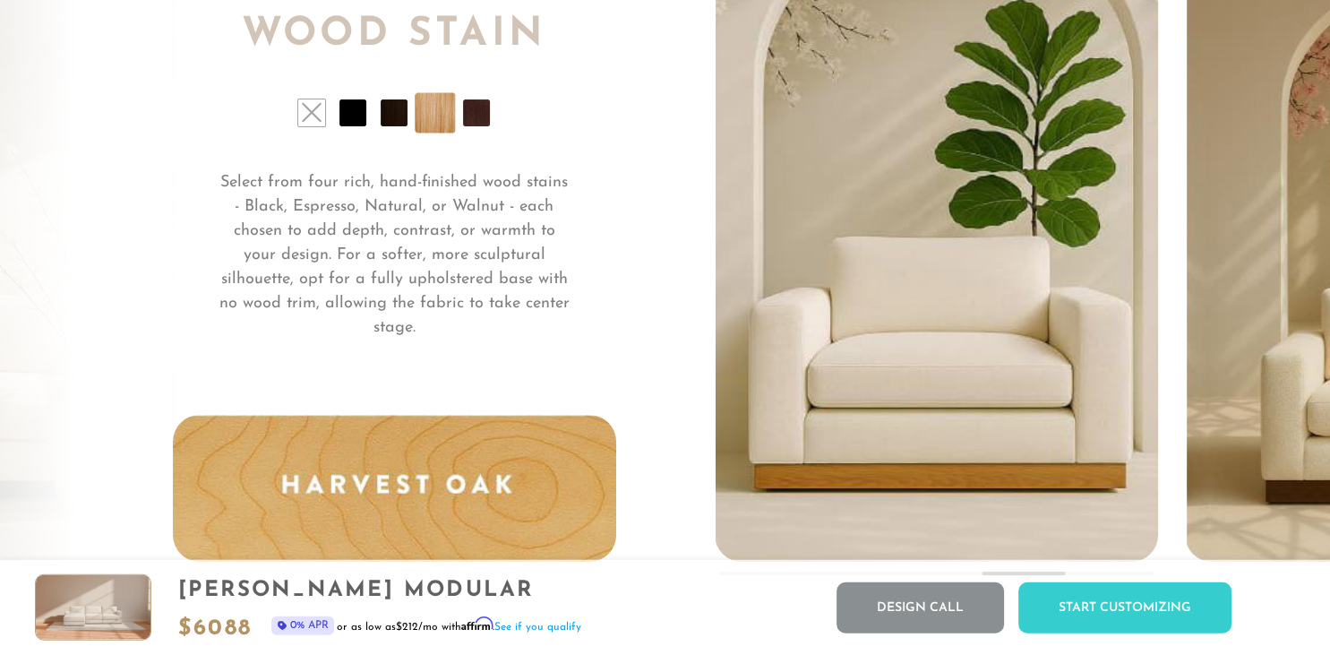
click at [482, 105] on li at bounding box center [476, 112] width 27 height 27
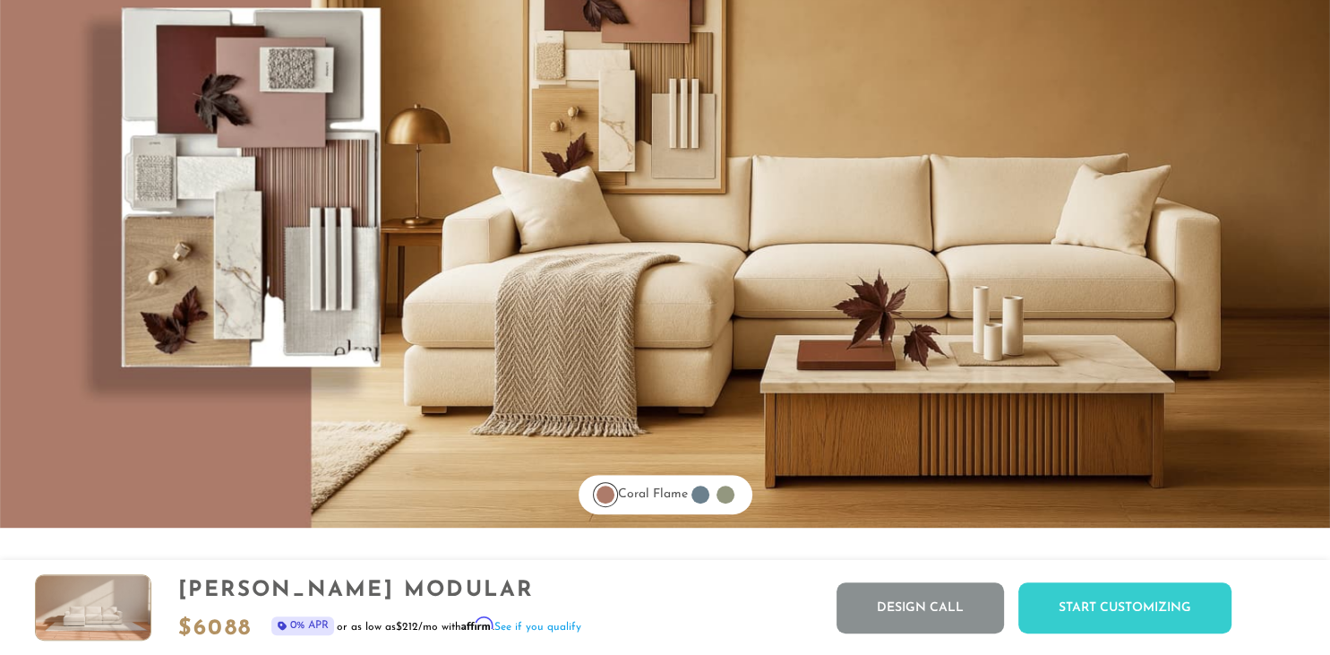
scroll to position [14201, 0]
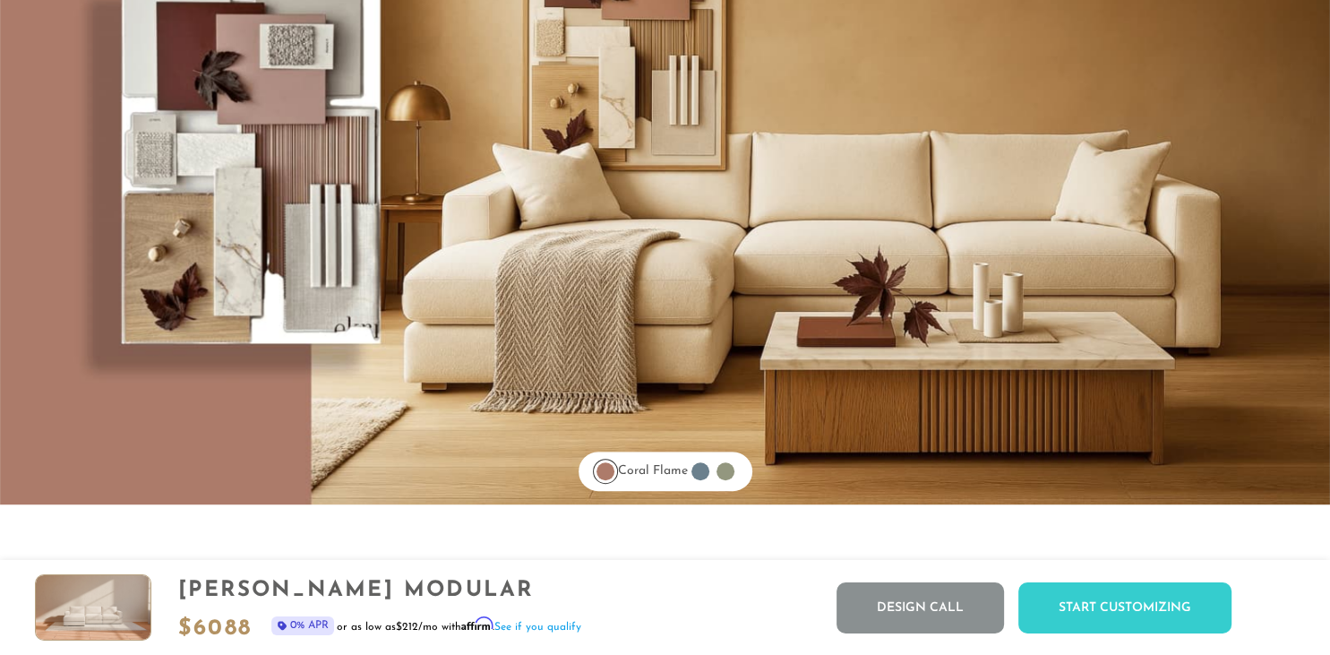
click at [732, 475] on div at bounding box center [725, 471] width 18 height 18
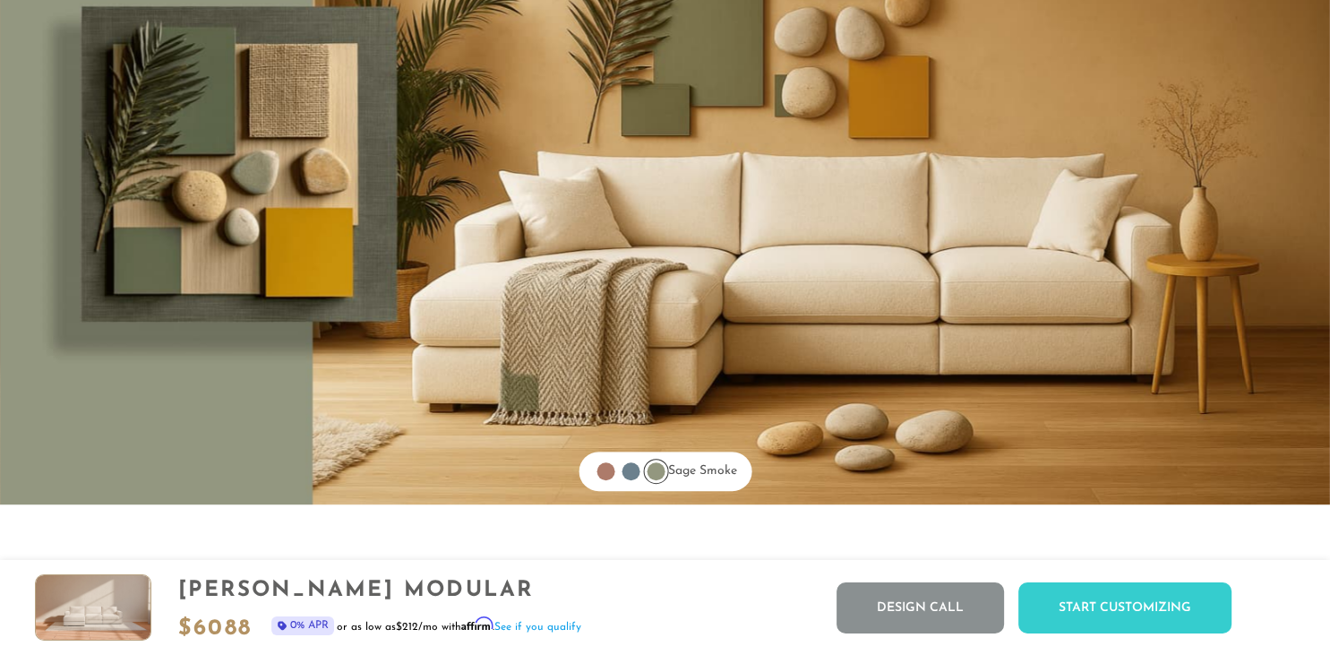
click at [621, 468] on div at bounding box center [630, 471] width 18 height 18
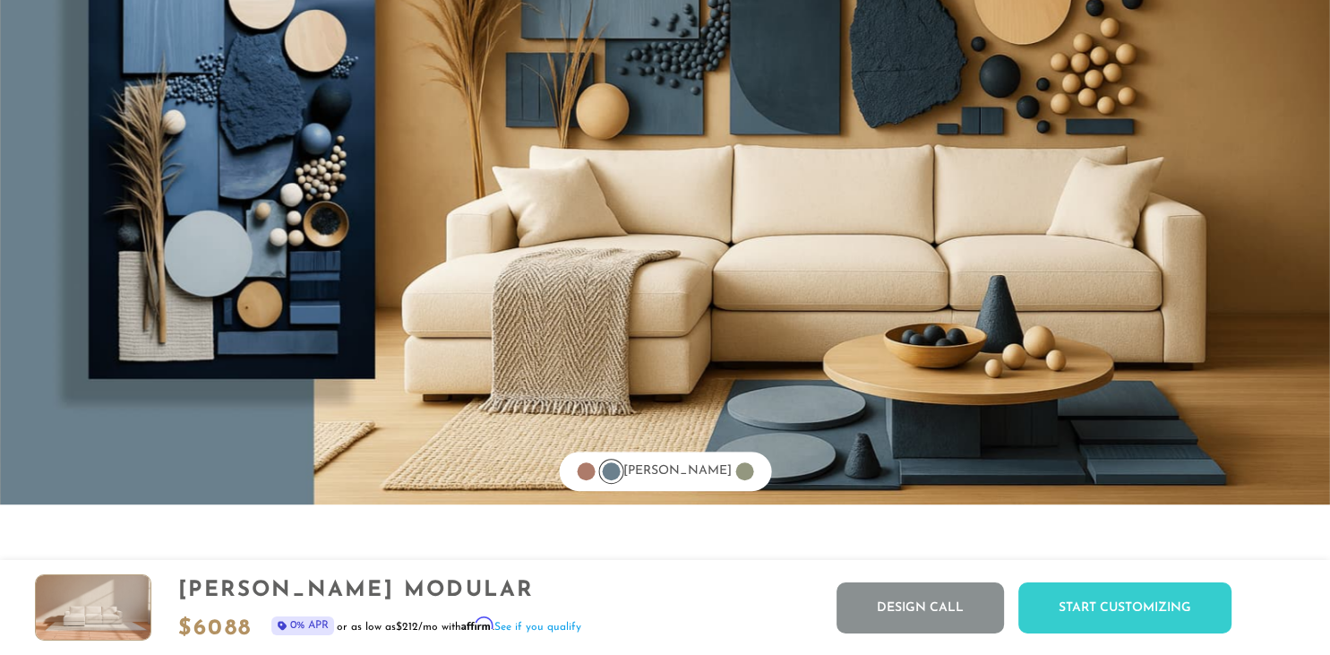
click at [587, 472] on ul "Coral Flame [PERSON_NAME] Sage Smoke" at bounding box center [665, 470] width 212 height 39
click at [595, 472] on div at bounding box center [586, 471] width 18 height 18
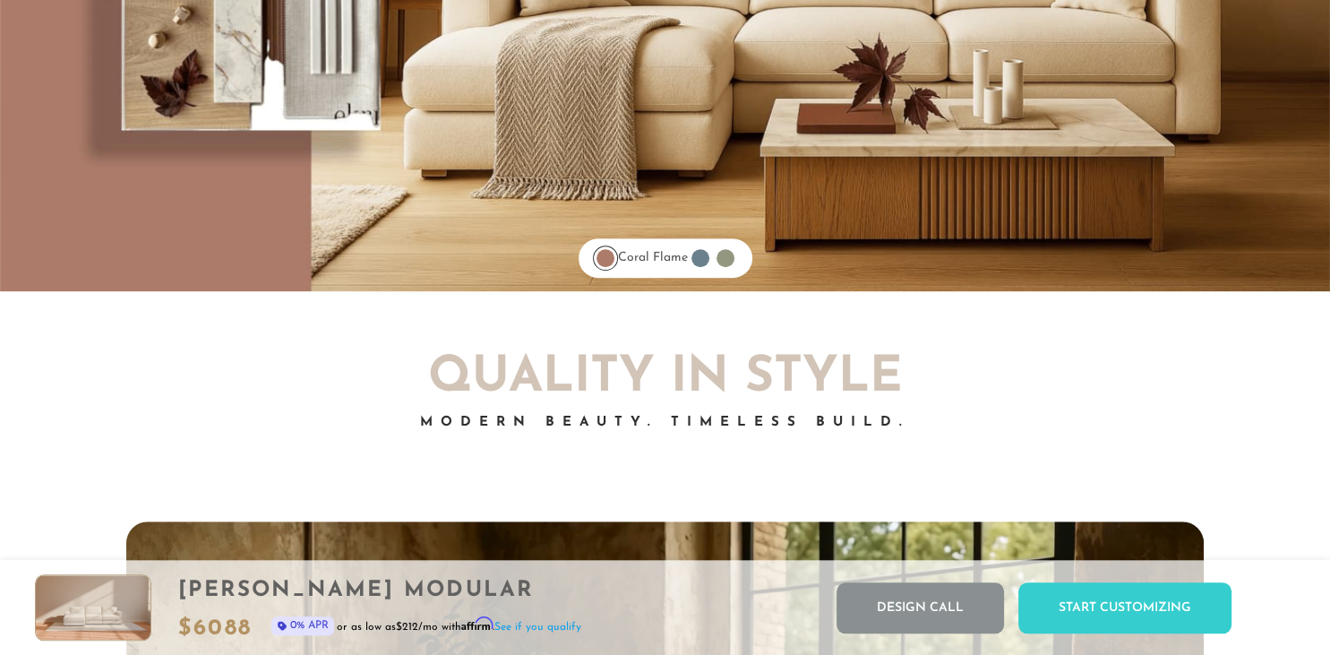
scroll to position [14415, 0]
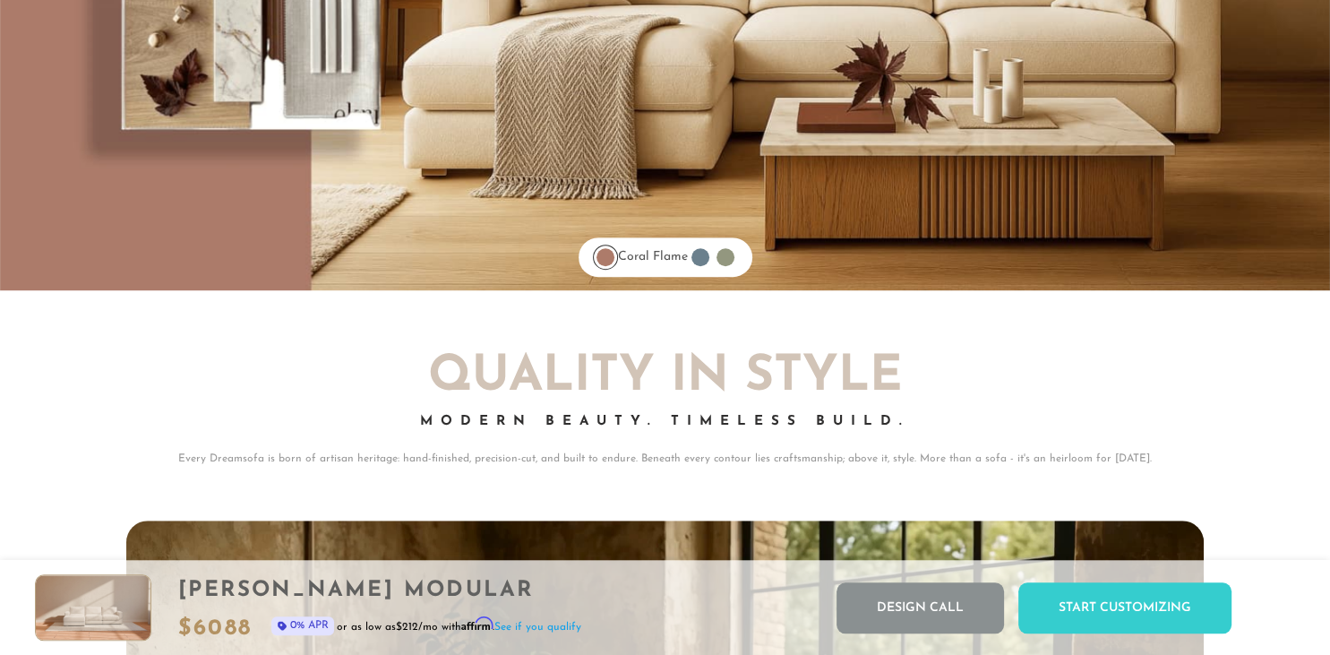
click at [707, 253] on div at bounding box center [700, 257] width 18 height 18
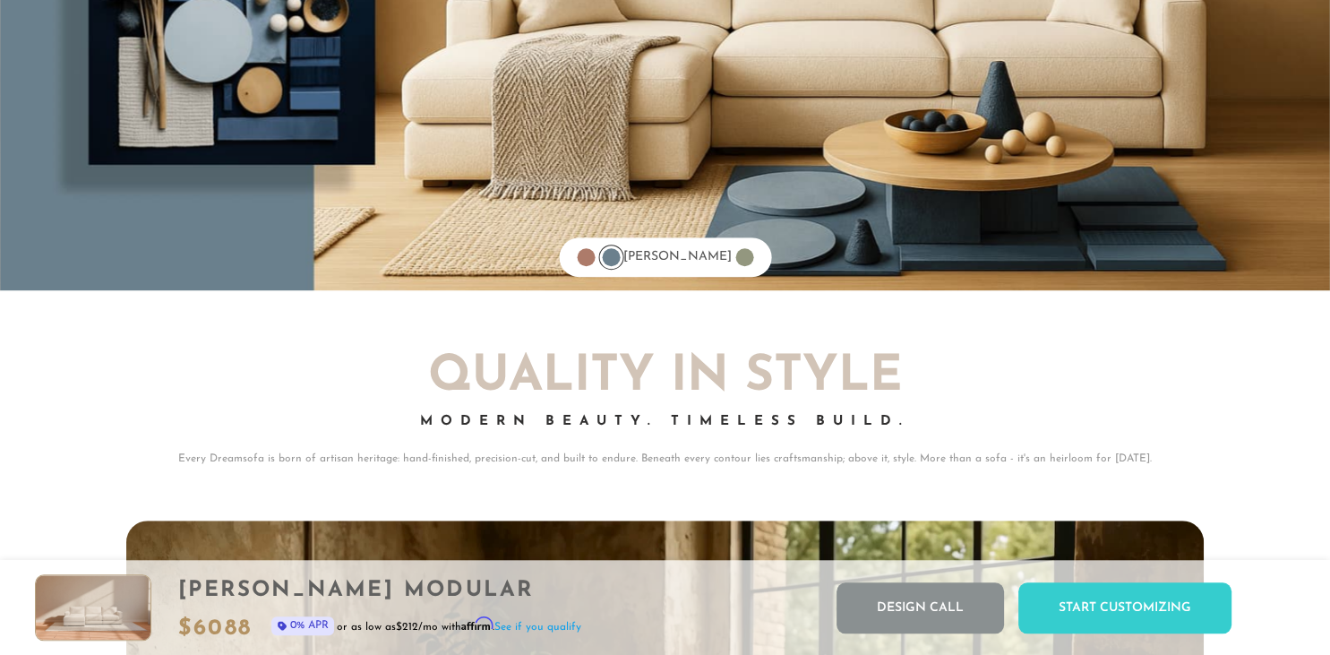
click at [735, 255] on div at bounding box center [744, 257] width 18 height 18
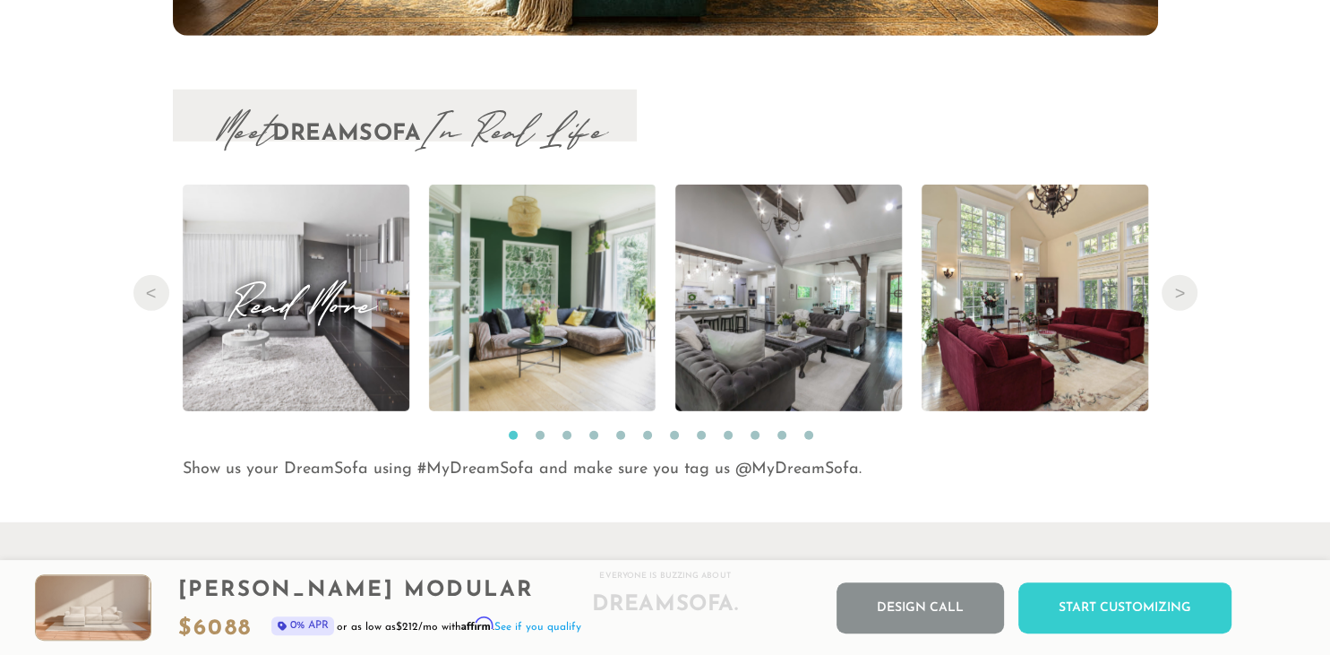
scroll to position [18173, 0]
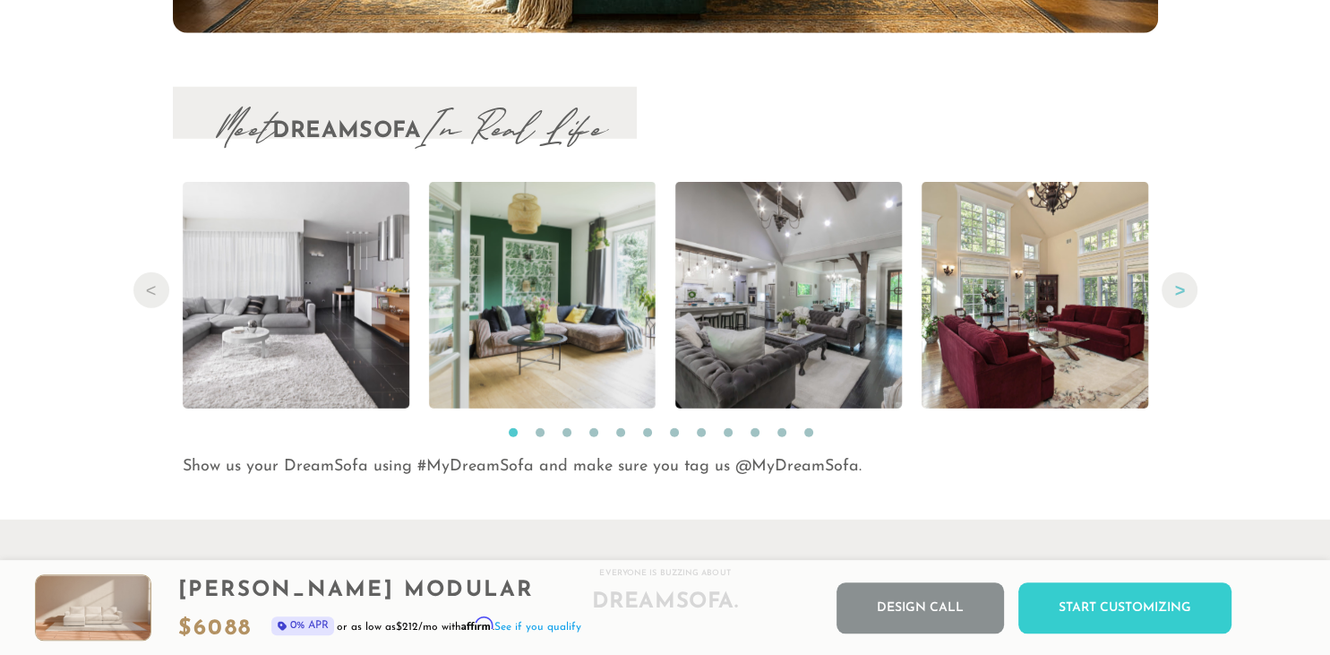
click at [1183, 287] on button "Next" at bounding box center [1179, 290] width 36 height 36
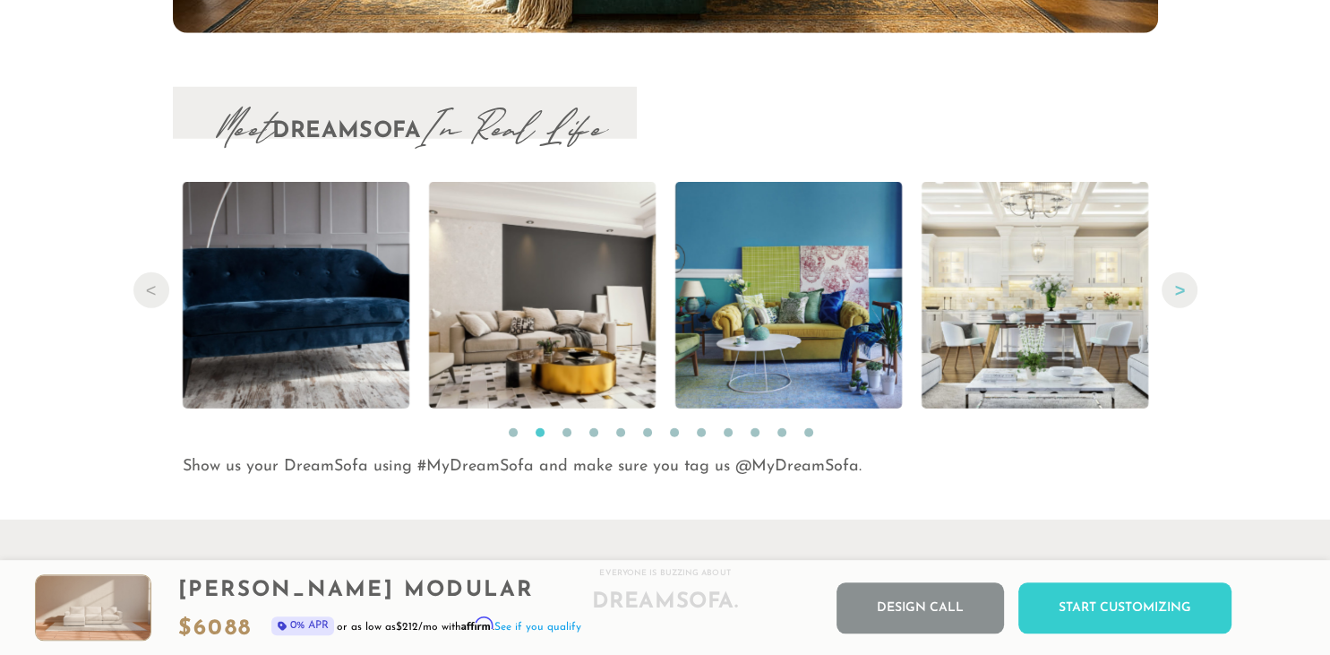
click at [1183, 287] on button "Next" at bounding box center [1179, 290] width 36 height 36
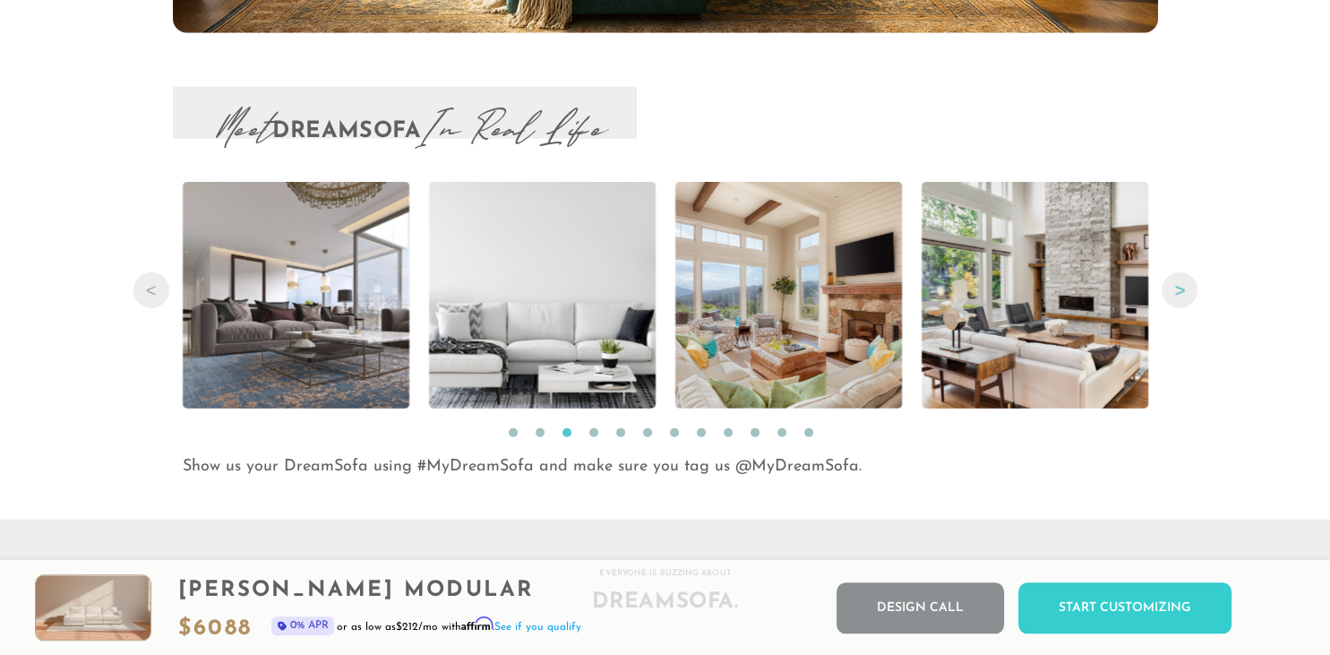
click at [1183, 287] on button "Next" at bounding box center [1179, 290] width 36 height 36
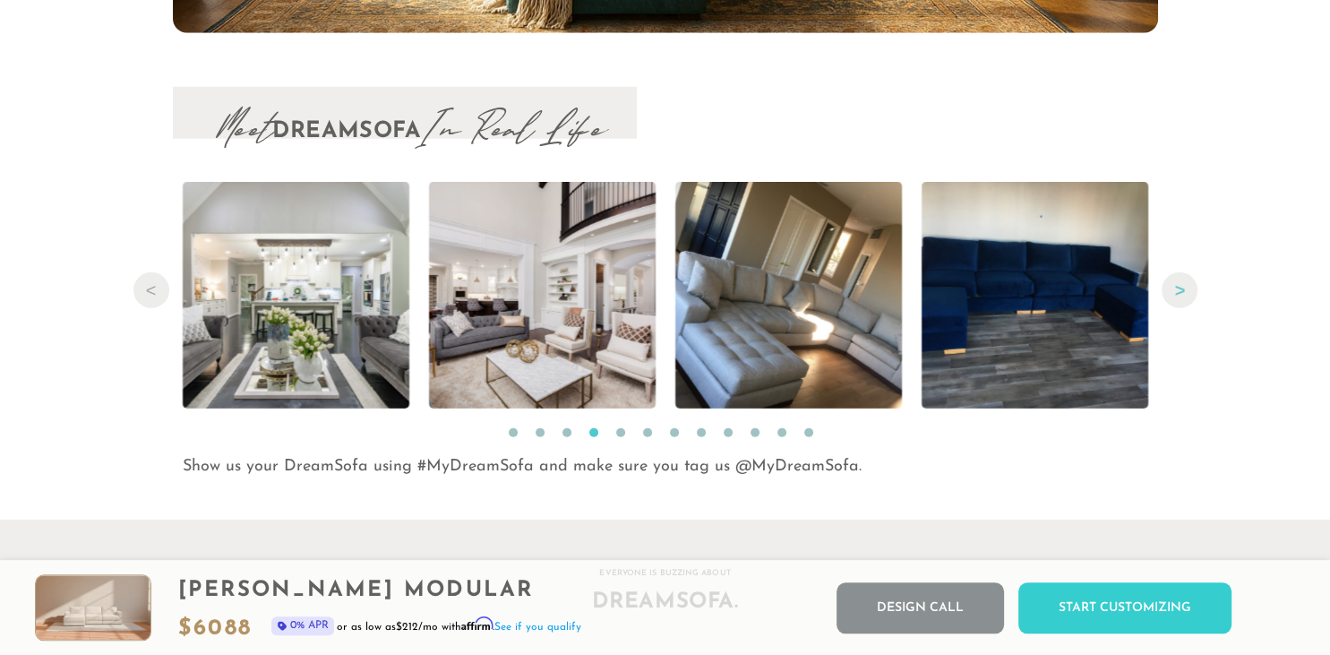
click at [1183, 287] on button "Next" at bounding box center [1179, 290] width 36 height 36
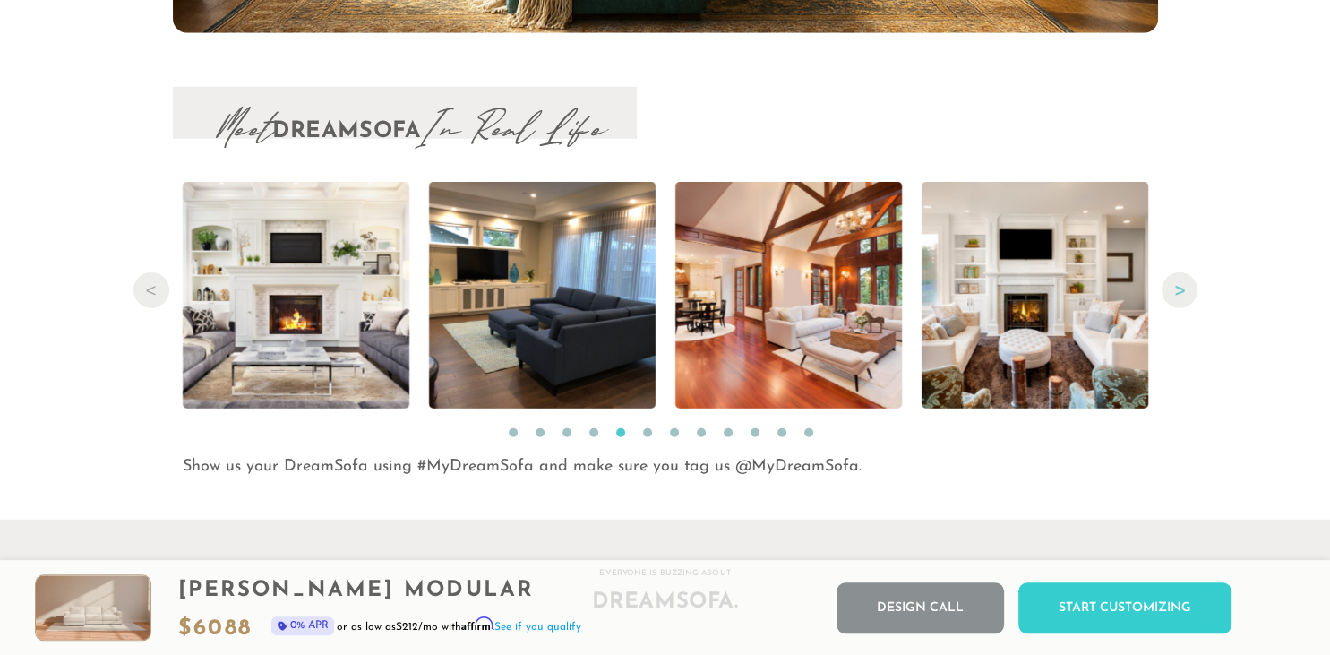
click at [1183, 287] on button "Next" at bounding box center [1179, 290] width 36 height 36
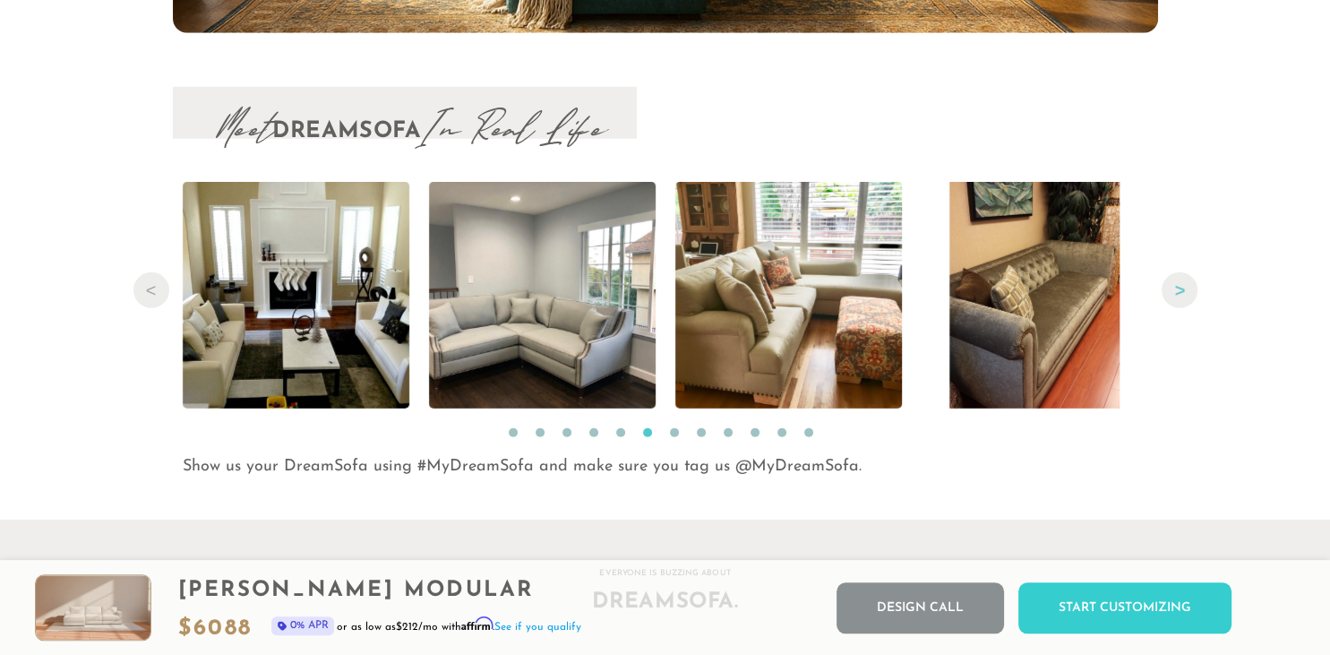
click at [1183, 287] on button "Next" at bounding box center [1179, 290] width 36 height 36
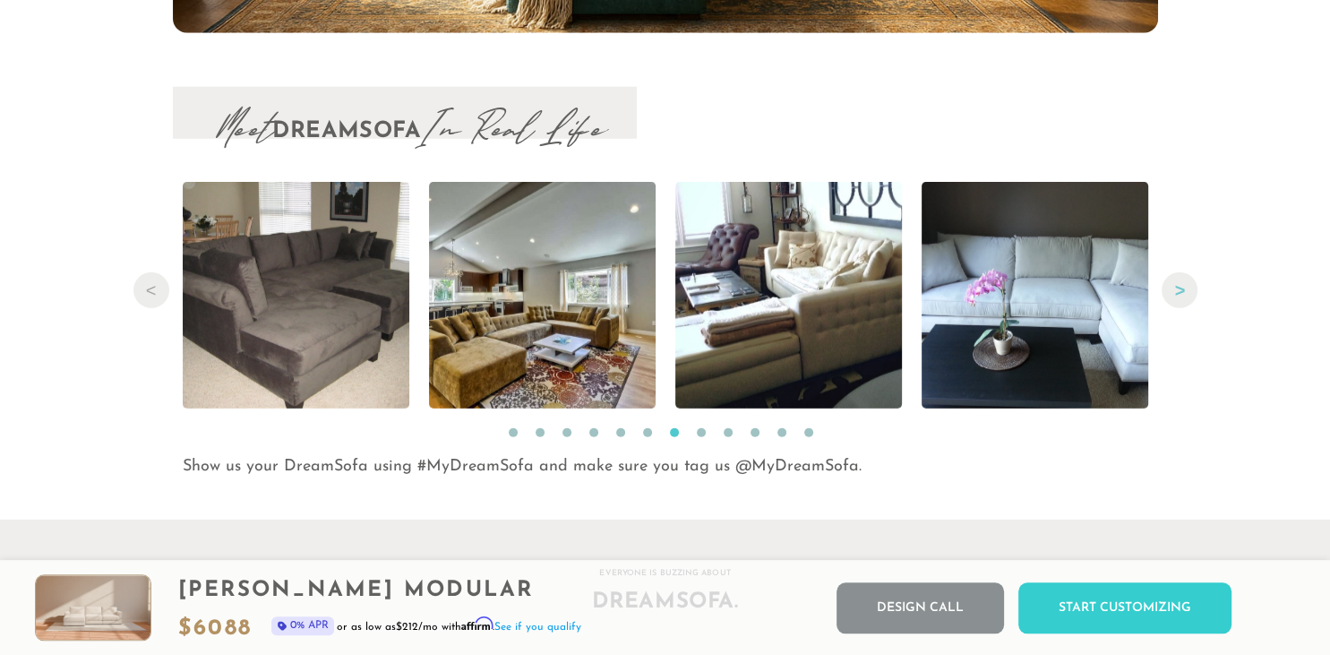
click at [1183, 287] on button "Next" at bounding box center [1179, 290] width 36 height 36
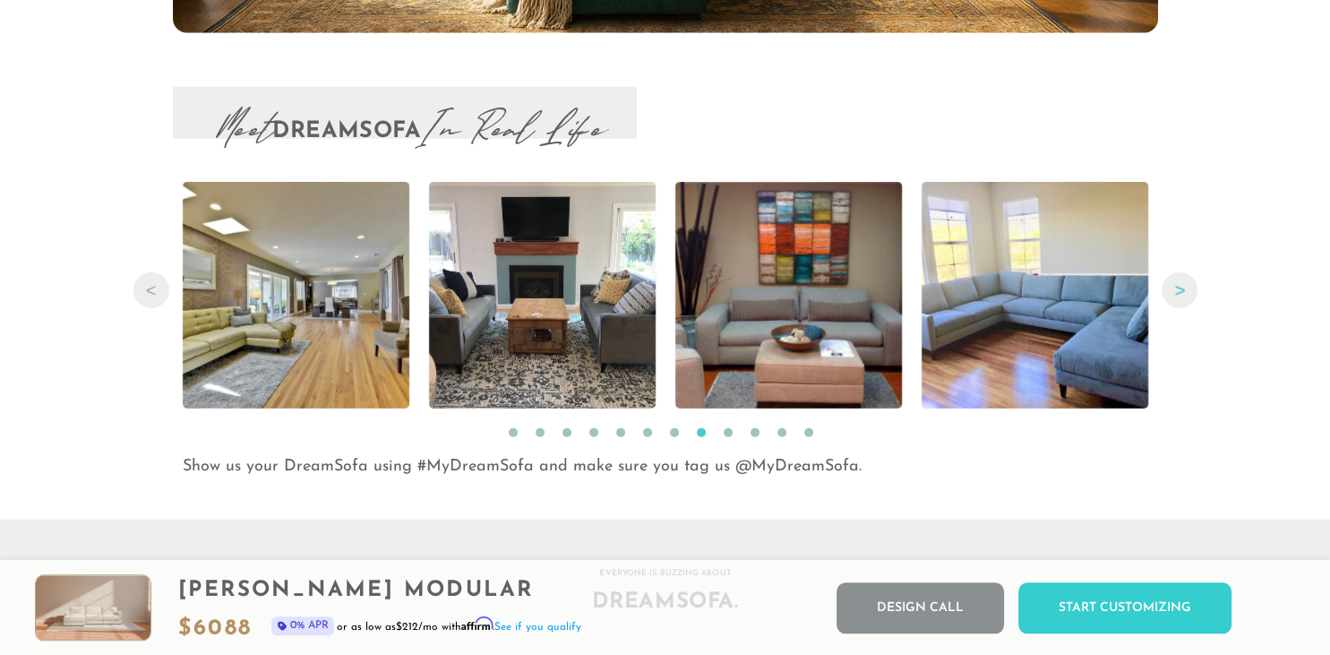
click at [1183, 287] on button "Next" at bounding box center [1179, 290] width 36 height 36
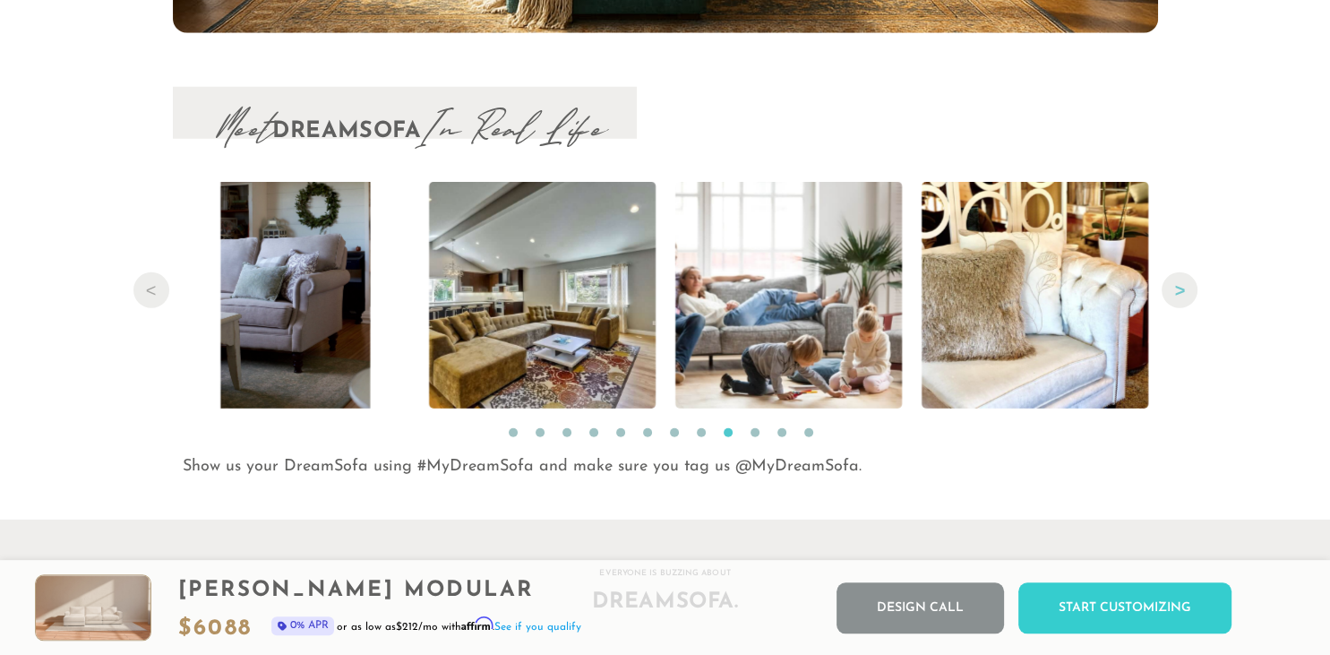
click at [1183, 287] on button "Next" at bounding box center [1179, 290] width 36 height 36
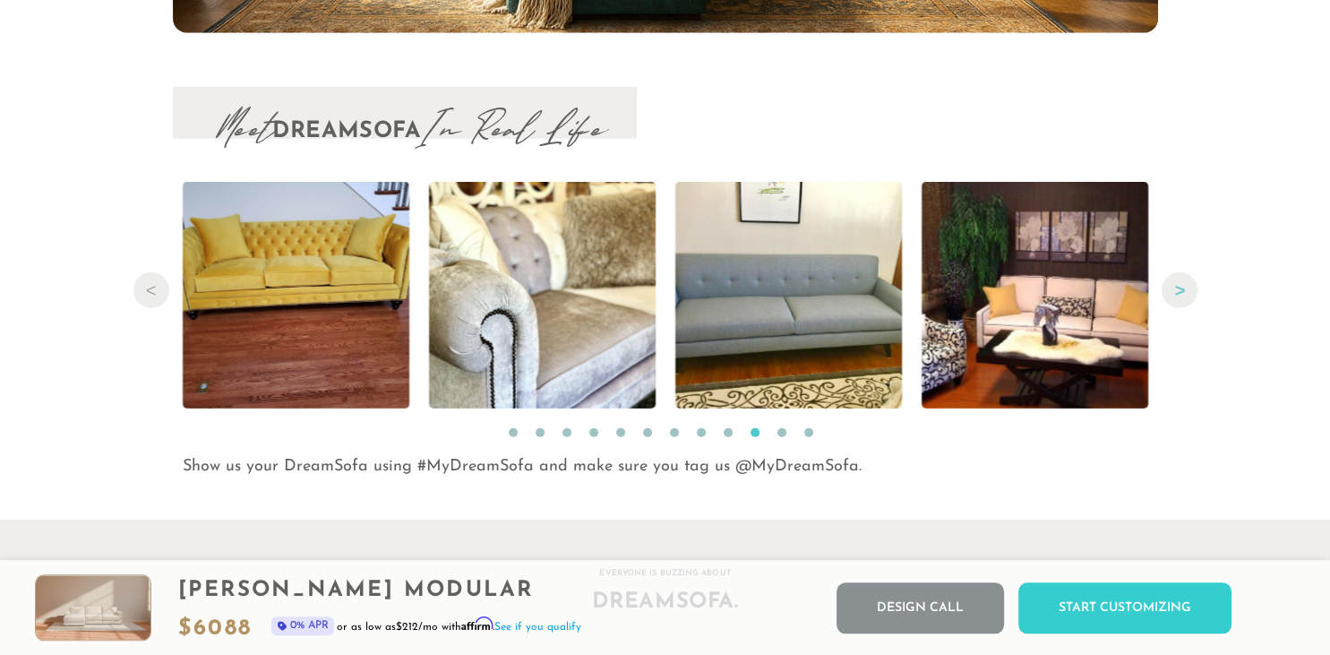
click at [1183, 287] on button "Next" at bounding box center [1179, 290] width 36 height 36
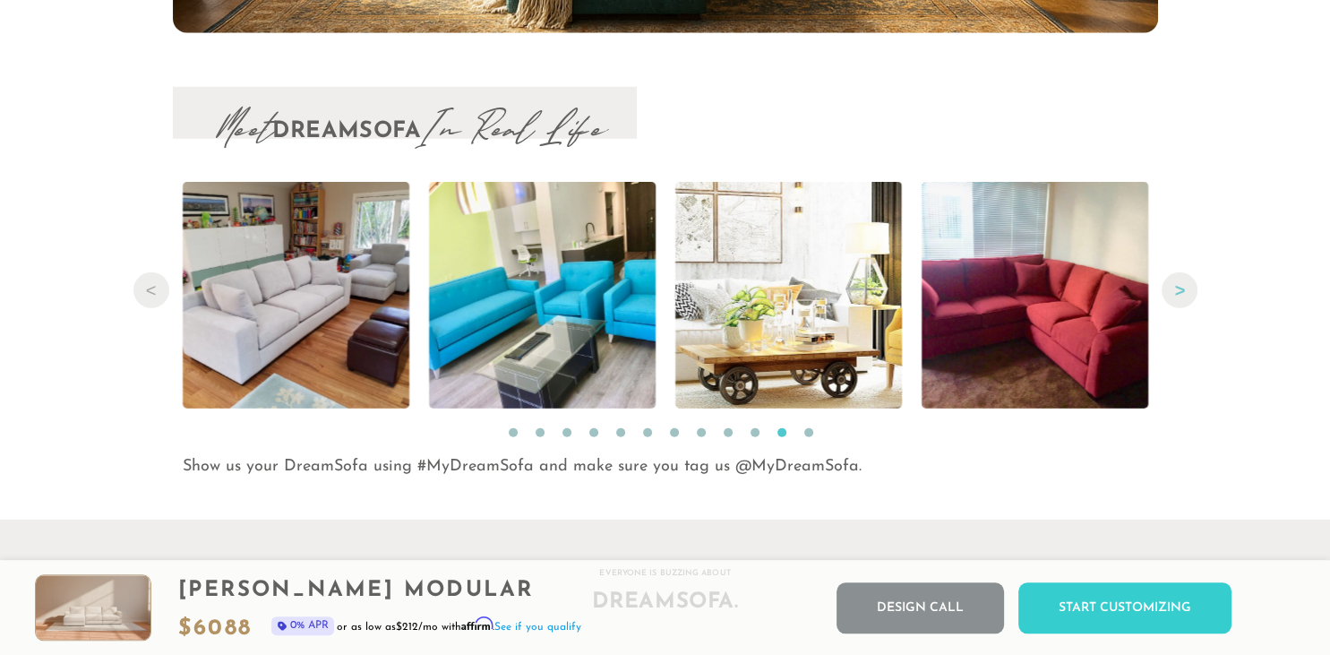
click at [1183, 287] on button "Next" at bounding box center [1179, 290] width 36 height 36
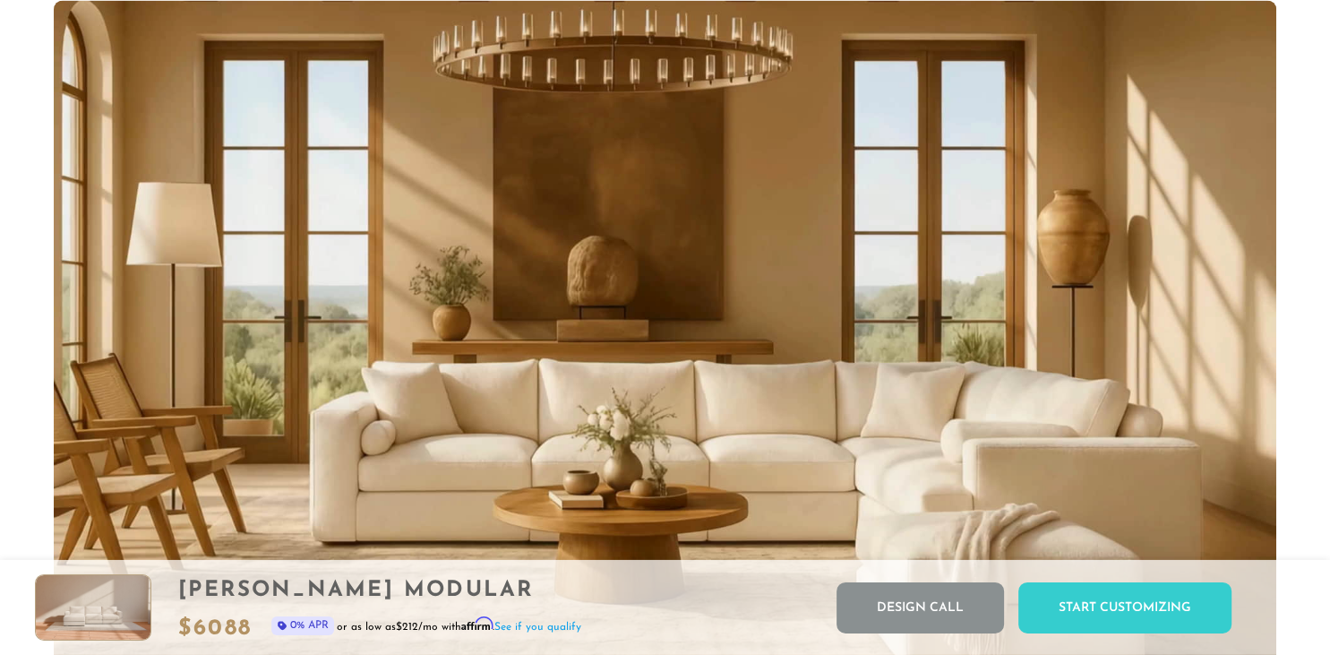
scroll to position [19814, 1329]
